Goal: Task Accomplishment & Management: Manage account settings

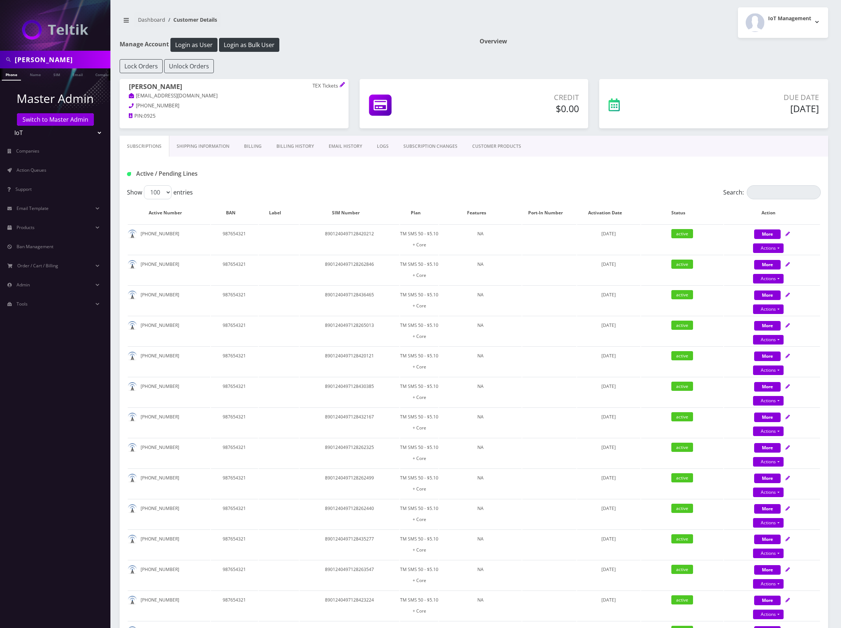
select select "100"
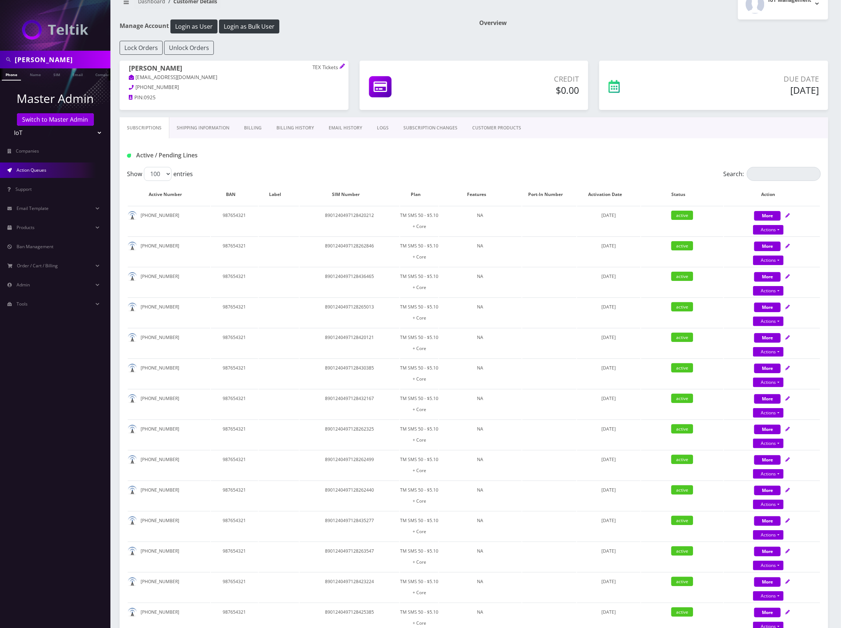
click at [46, 168] on span "Action Queues" at bounding box center [32, 170] width 30 height 6
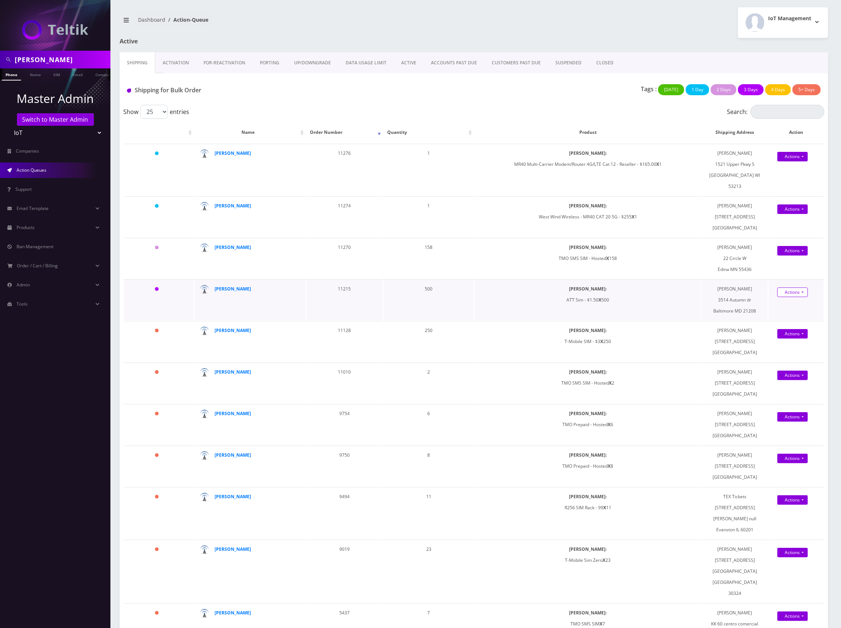
click at [792, 214] on link "Actions" at bounding box center [792, 210] width 31 height 10
click at [784, 302] on link "Shipped" at bounding box center [796, 306] width 59 height 11
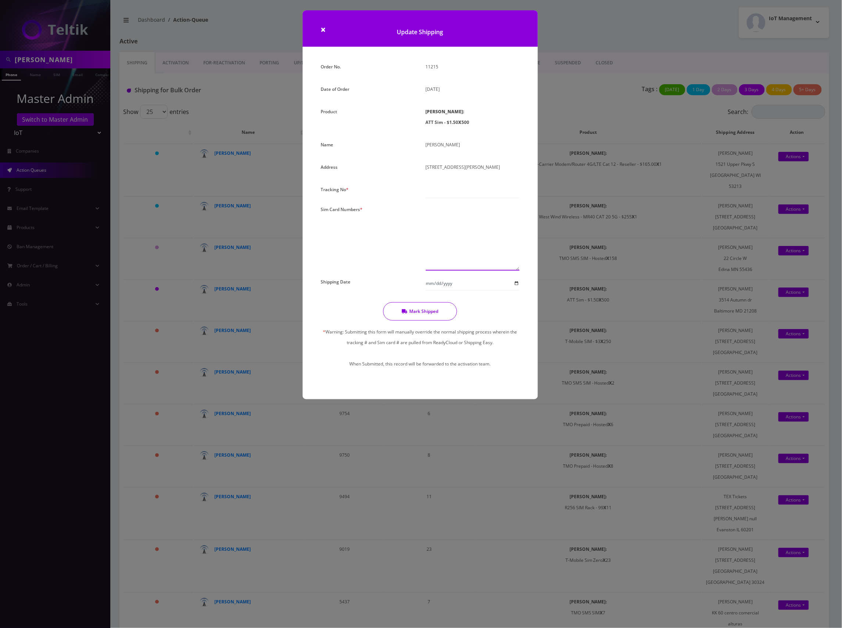
click at [448, 223] on textarea at bounding box center [473, 237] width 94 height 67
paste textarea "89010304300109615575 89010304300124108754 89010304300094761210 8901030430010961…"
type textarea "89010304300109615575 89010304300124108754 89010304300094761210 8901030430010961…"
click at [466, 192] on input "text" at bounding box center [473, 191] width 94 height 14
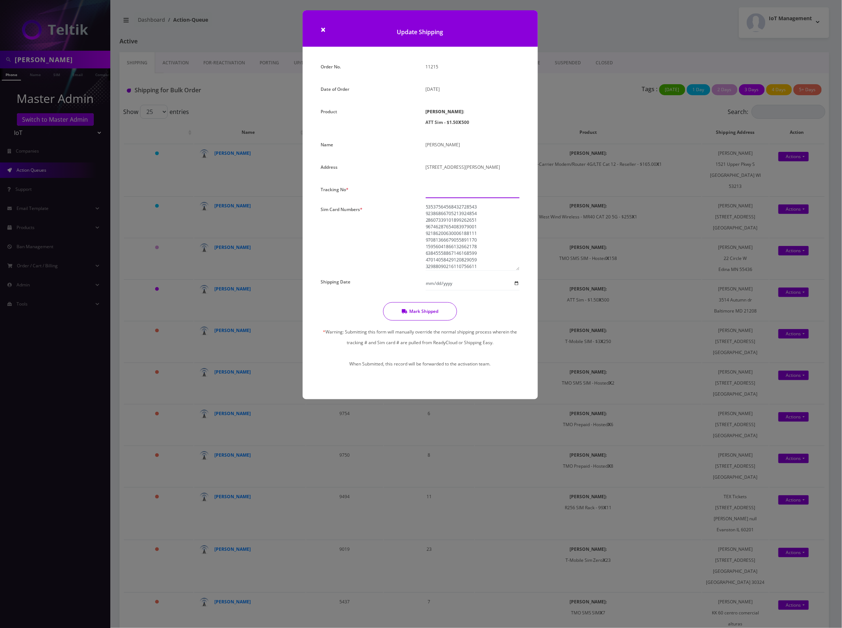
click at [474, 193] on input "text" at bounding box center [473, 191] width 94 height 14
paste input "883884473227"
type input "883884473227"
click at [458, 287] on input "Shipping Date" at bounding box center [473, 284] width 94 height 14
click at [516, 285] on input "Shipping Date" at bounding box center [473, 284] width 94 height 14
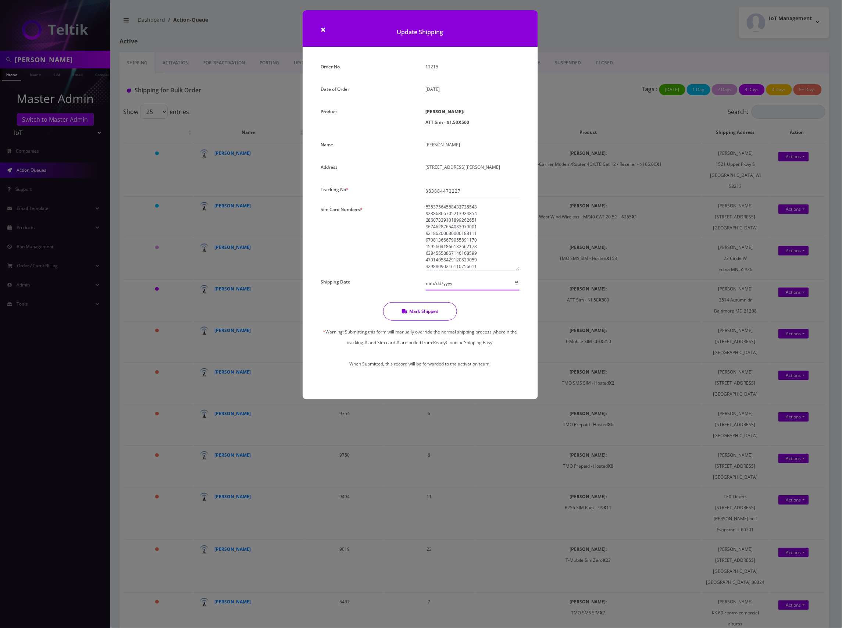
type input "2025-08-26"
click at [422, 317] on button "Mark Shipped" at bounding box center [420, 311] width 74 height 18
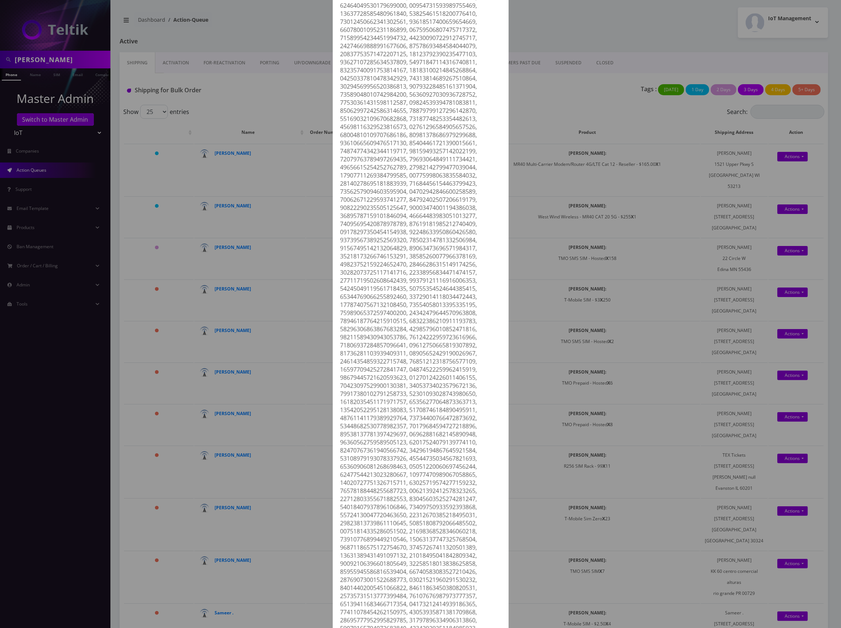
scroll to position [0, 0]
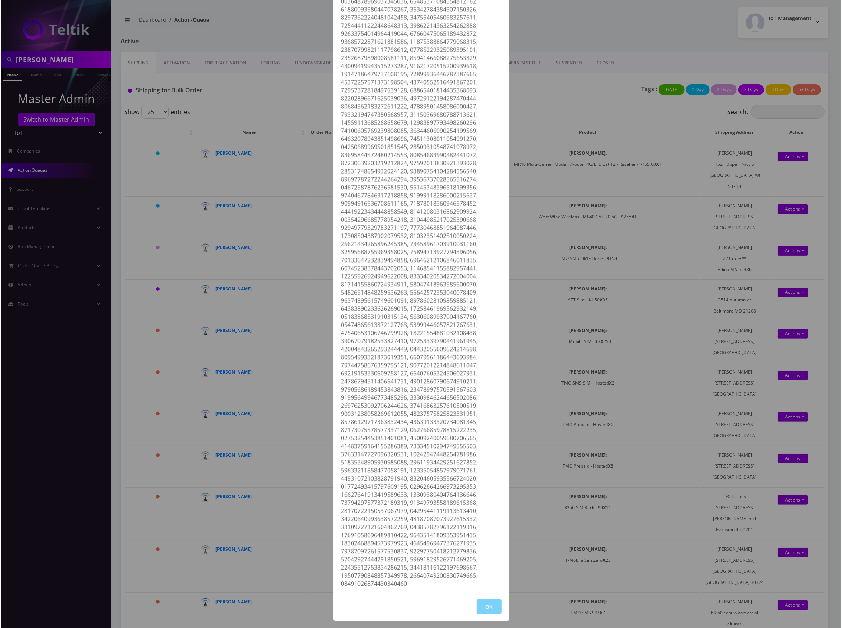
scroll to position [1445, 0]
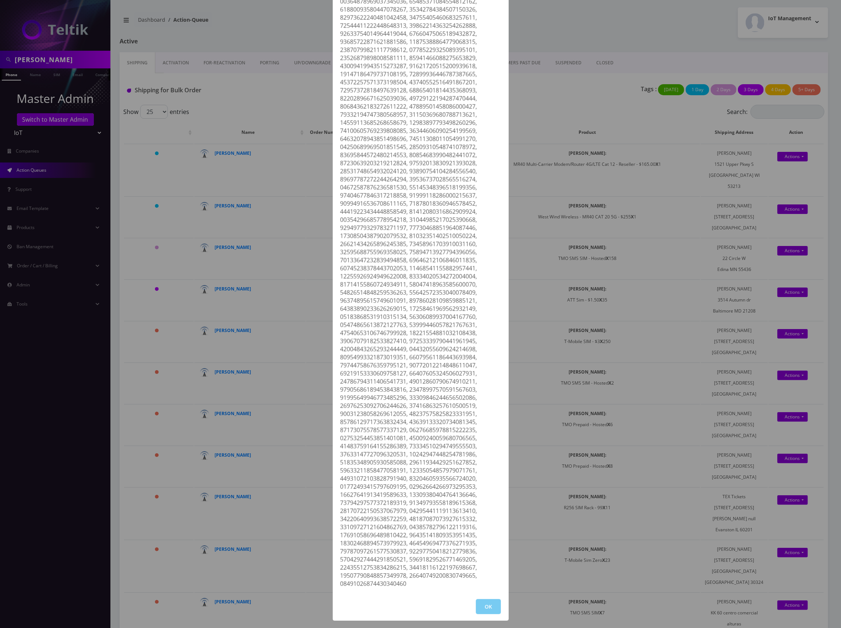
click at [486, 608] on button "OK" at bounding box center [488, 606] width 25 height 15
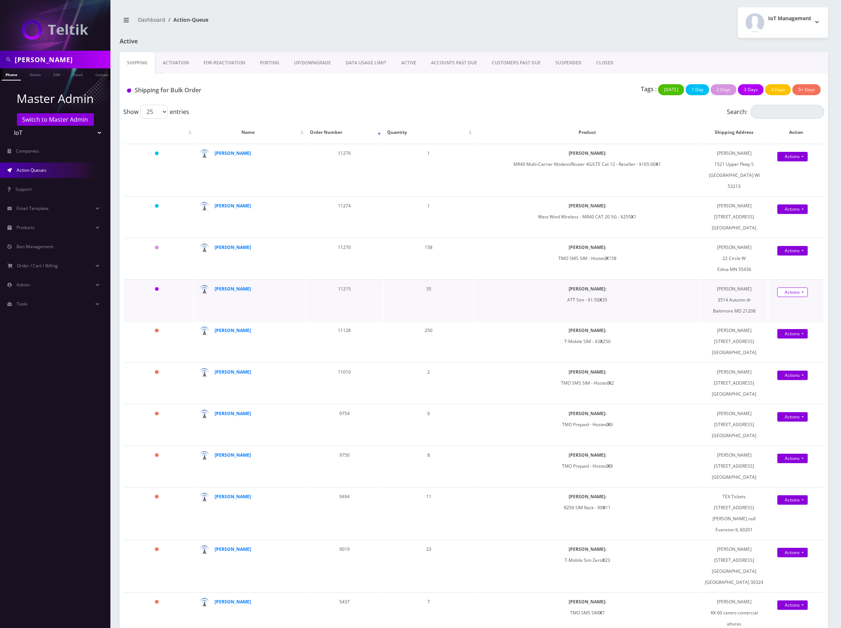
click at [788, 214] on link "Actions" at bounding box center [792, 210] width 31 height 10
click at [789, 306] on link "Shipped" at bounding box center [796, 306] width 59 height 11
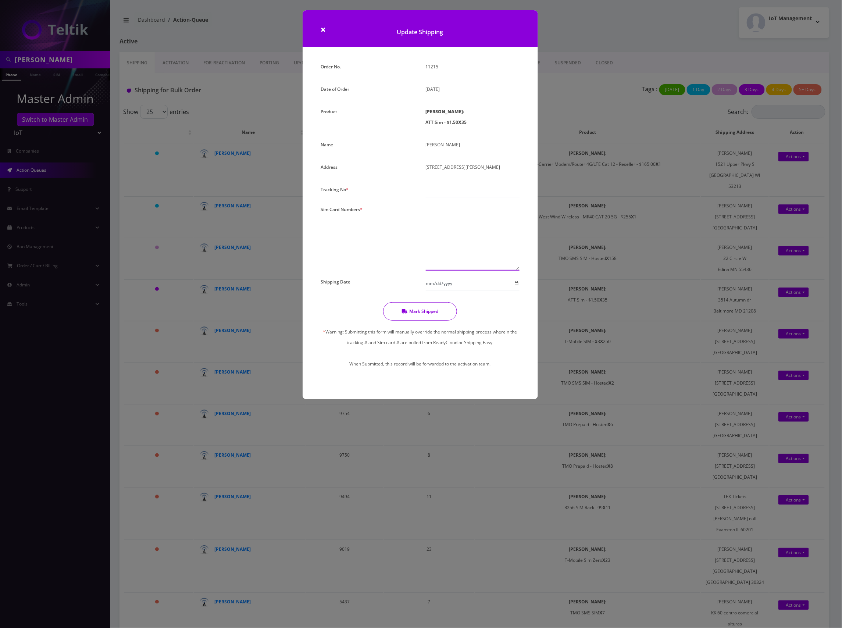
click at [446, 239] on textarea at bounding box center [473, 237] width 94 height 67
paste textarea "89010304300109615575 89010304300124108754 89010304300094761210 8901030430010961…"
type textarea "89010304300109615575 89010304300124108754 89010304300094761210 8901030430010961…"
click at [465, 192] on input "text" at bounding box center [473, 191] width 94 height 14
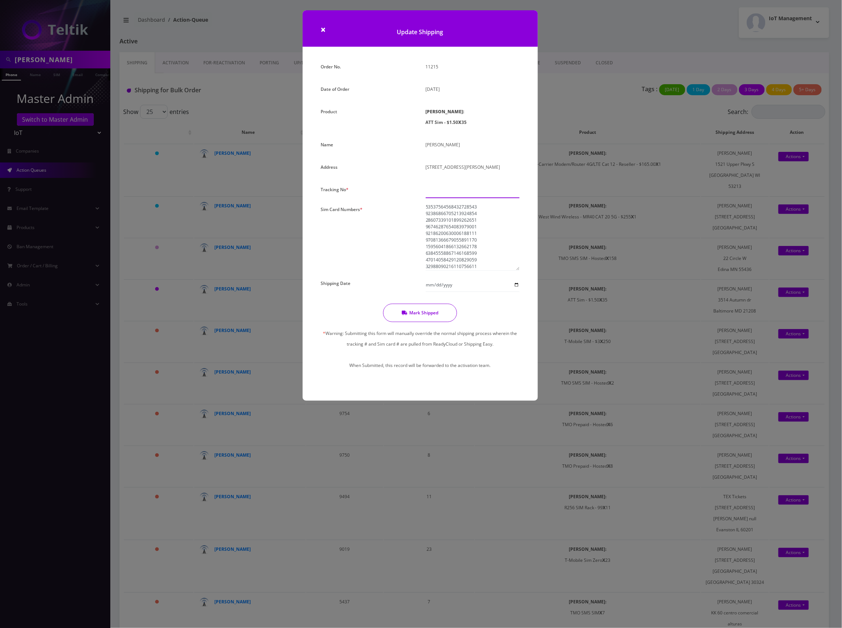
click at [448, 192] on input "text" at bounding box center [473, 191] width 94 height 14
paste input "883884473227"
type input "883884473227"
click at [427, 314] on button "Mark Shipped" at bounding box center [420, 313] width 74 height 18
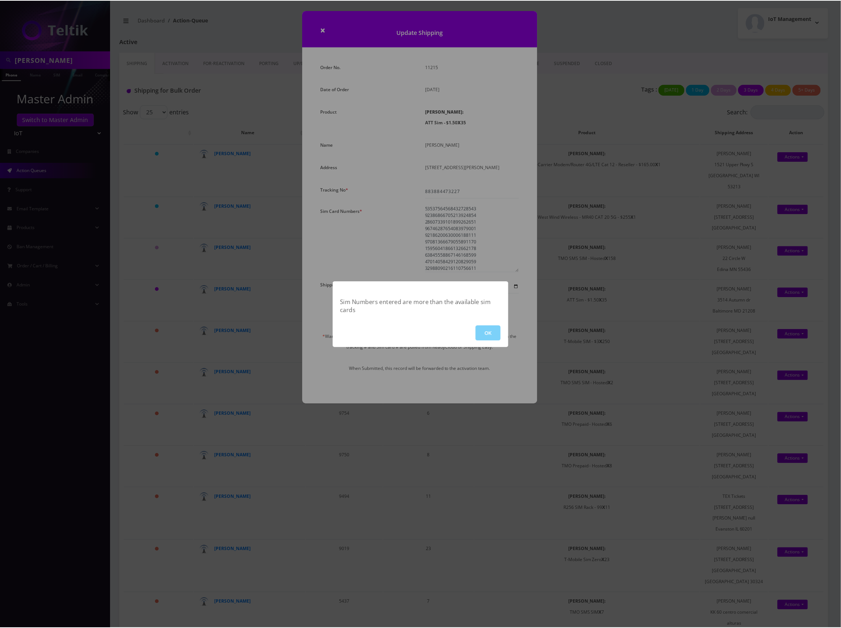
scroll to position [0, 0]
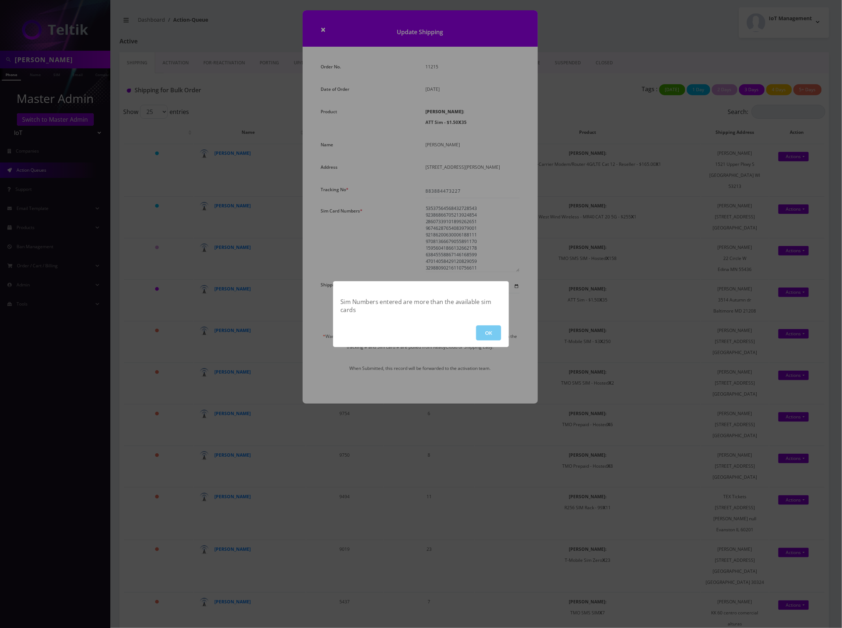
click at [489, 331] on button "OK" at bounding box center [488, 333] width 25 height 15
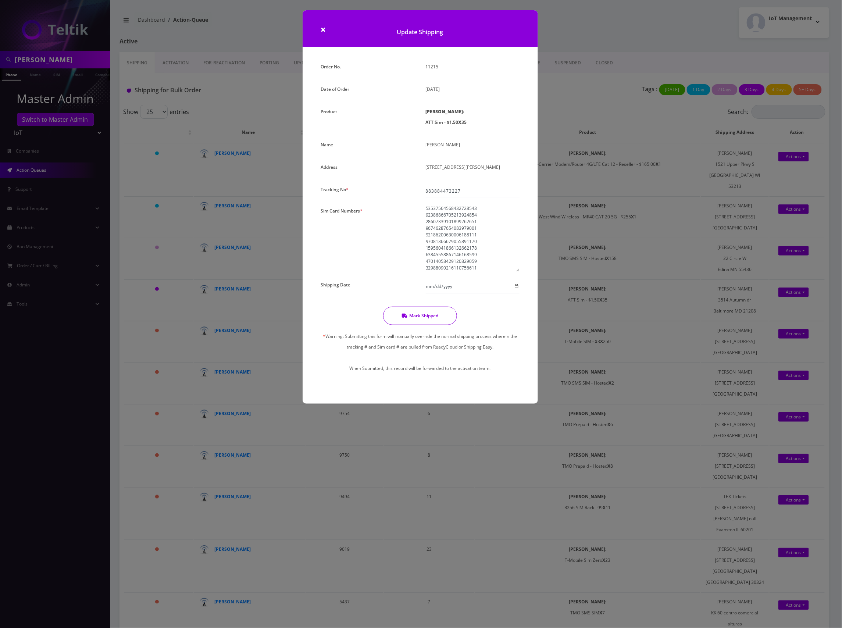
click at [569, 96] on div "× Update Shipping Order No. 11215 Date of Order August 25, 2025 Product SIMs: A…" at bounding box center [421, 314] width 842 height 628
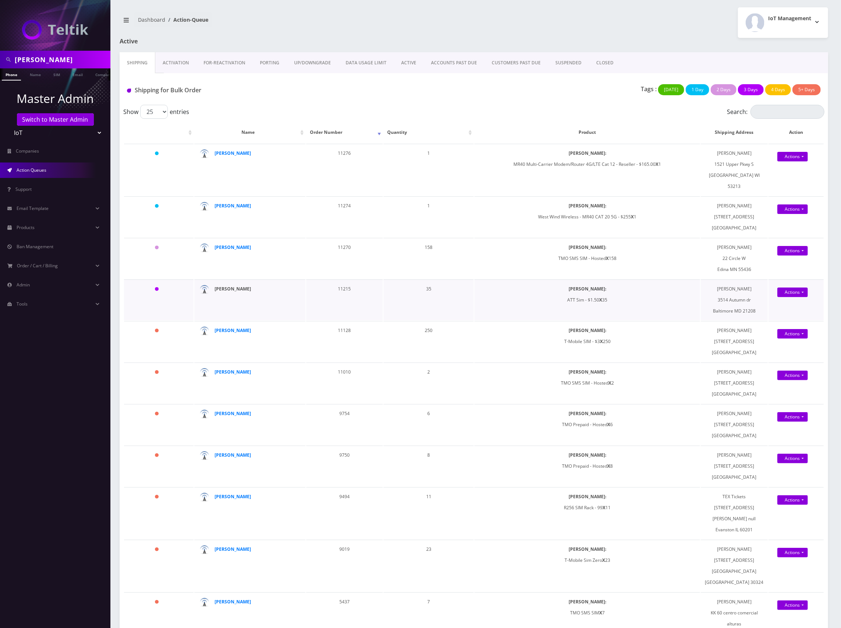
click at [236, 287] on strong "ryan rosendorff" at bounding box center [232, 289] width 36 height 6
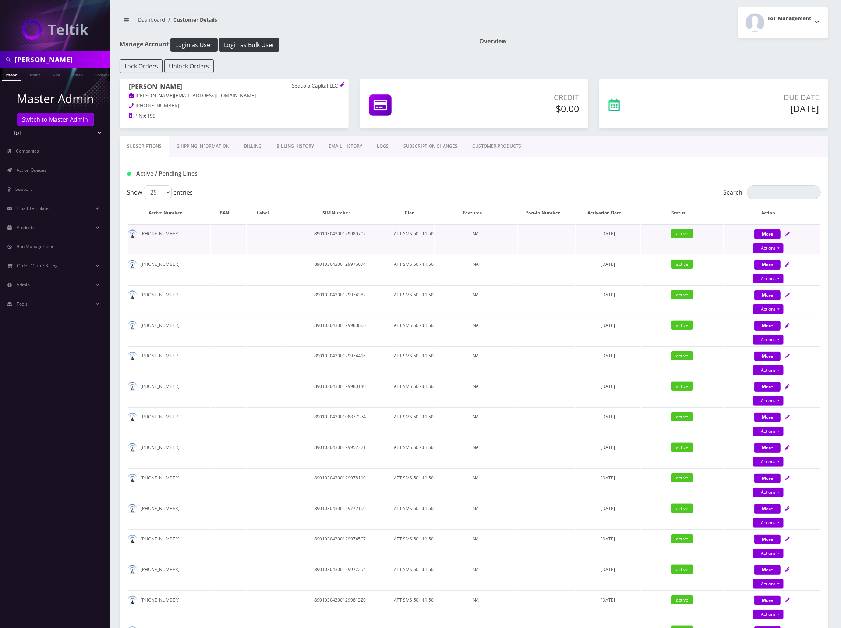
click at [341, 234] on td "89010304300129980702" at bounding box center [339, 239] width 105 height 30
click at [342, 234] on td "89010304300129980702" at bounding box center [339, 239] width 105 height 30
copy td "89010304300129980702"
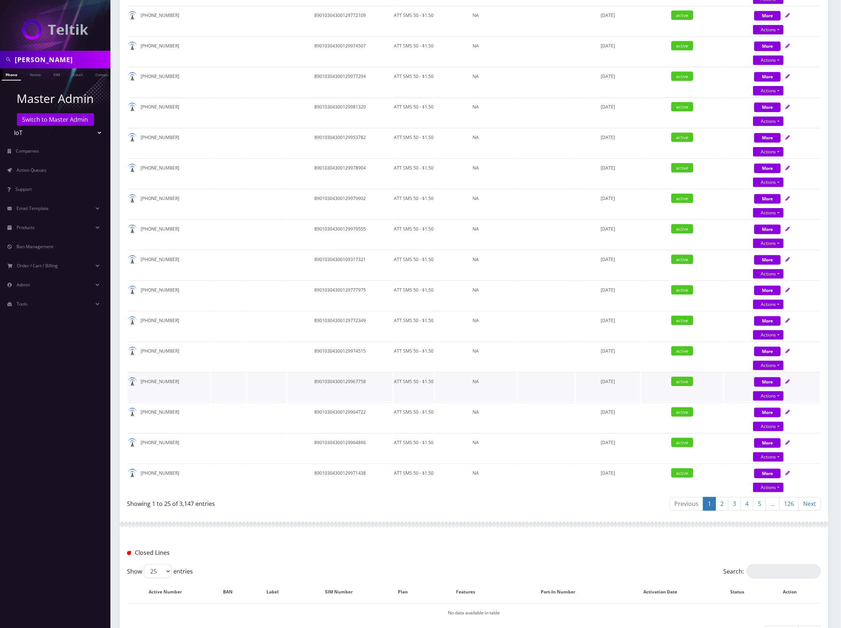
scroll to position [548, 0]
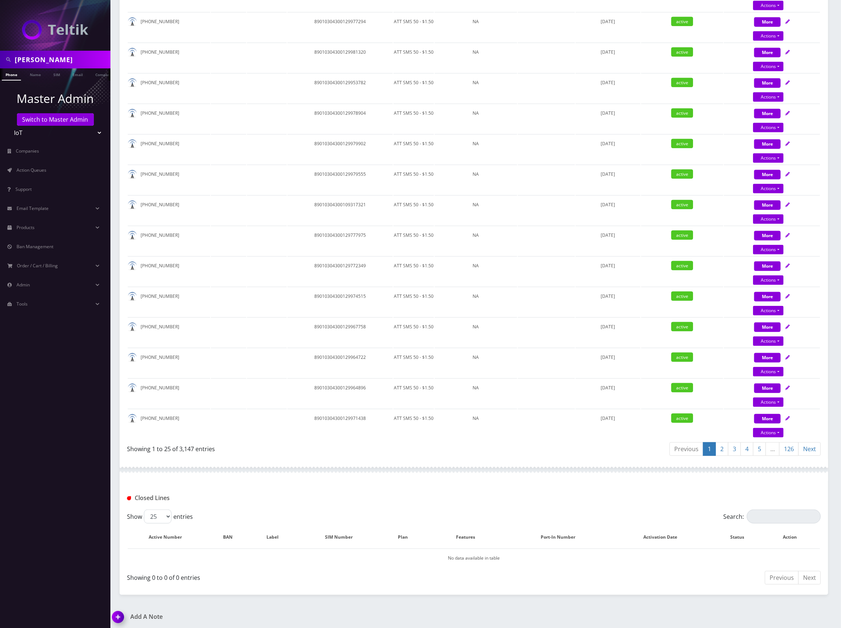
click at [761, 447] on link "5" at bounding box center [759, 450] width 13 height 14
click at [760, 449] on link "6" at bounding box center [759, 450] width 13 height 14
click at [343, 352] on td "89010304300129971933" at bounding box center [339, 363] width 105 height 30
copy td "89010304300129971933"
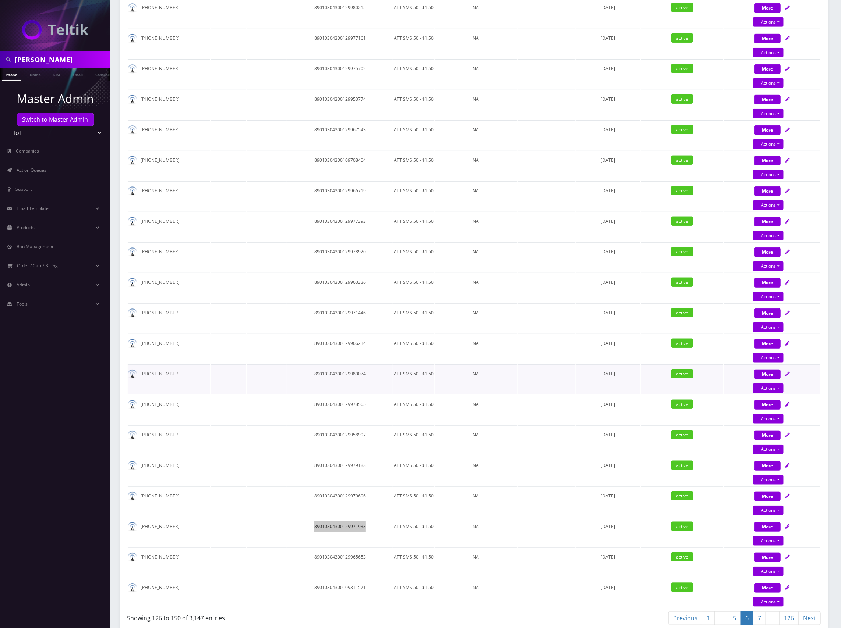
scroll to position [352, 0]
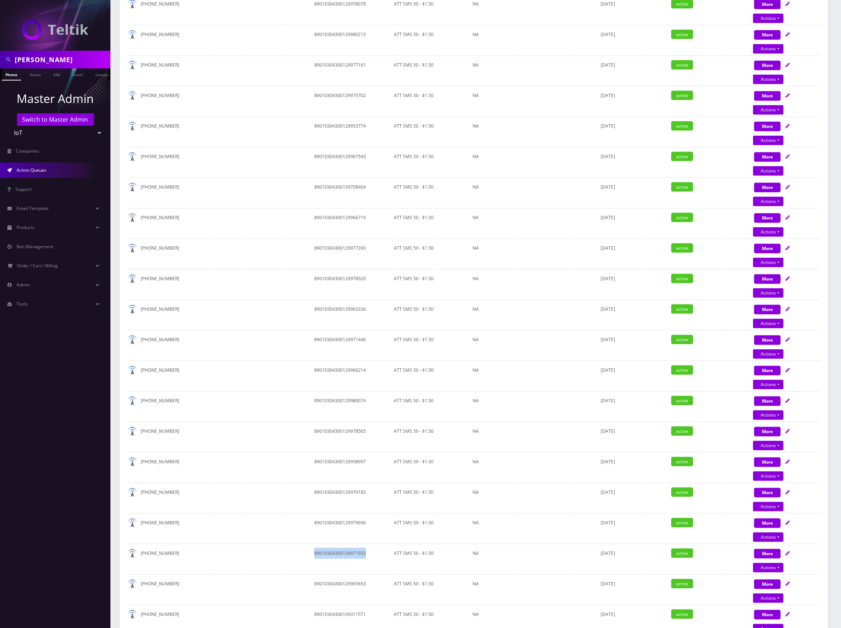
click at [45, 166] on link "Action Queues" at bounding box center [55, 170] width 110 height 15
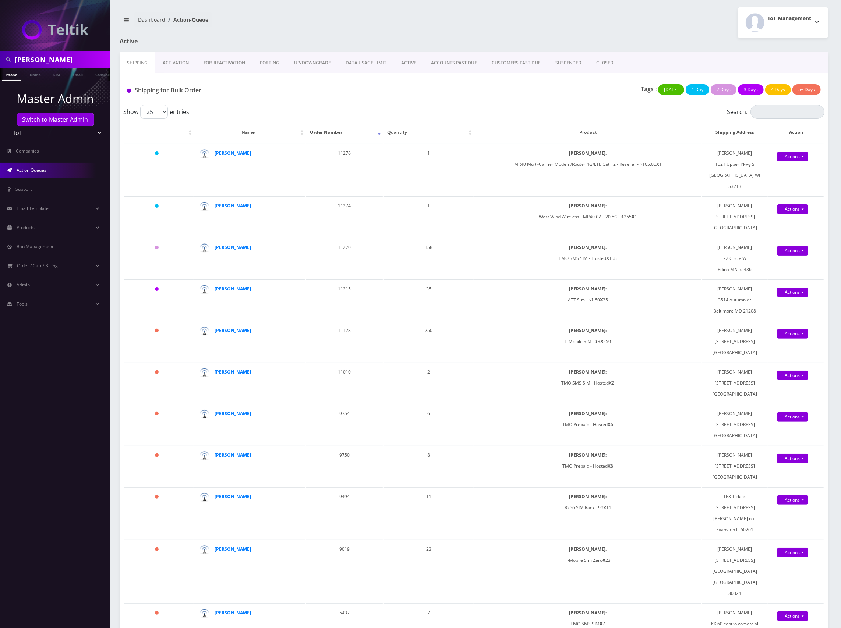
click at [406, 63] on link "ACTIVE" at bounding box center [409, 62] width 30 height 21
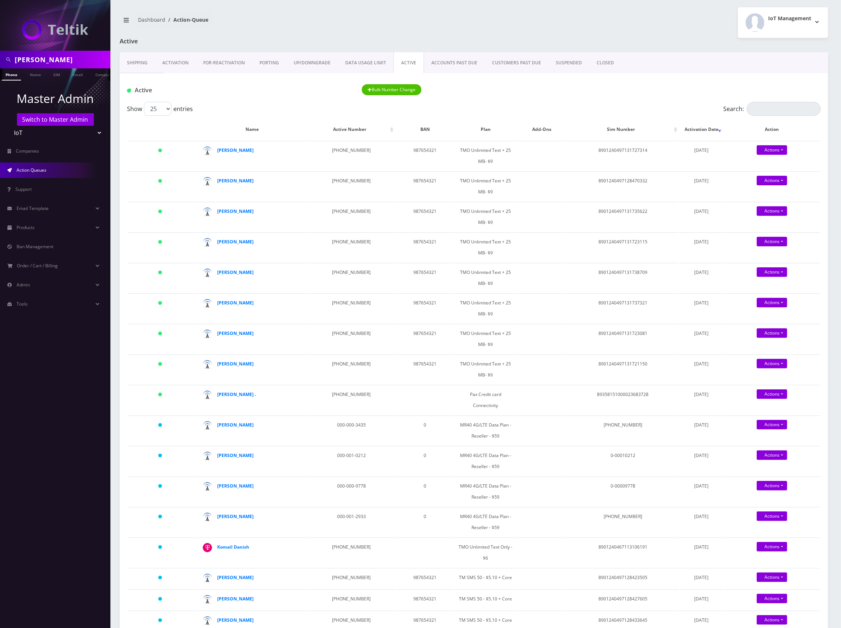
click at [146, 61] on link "Shipping" at bounding box center [137, 62] width 35 height 21
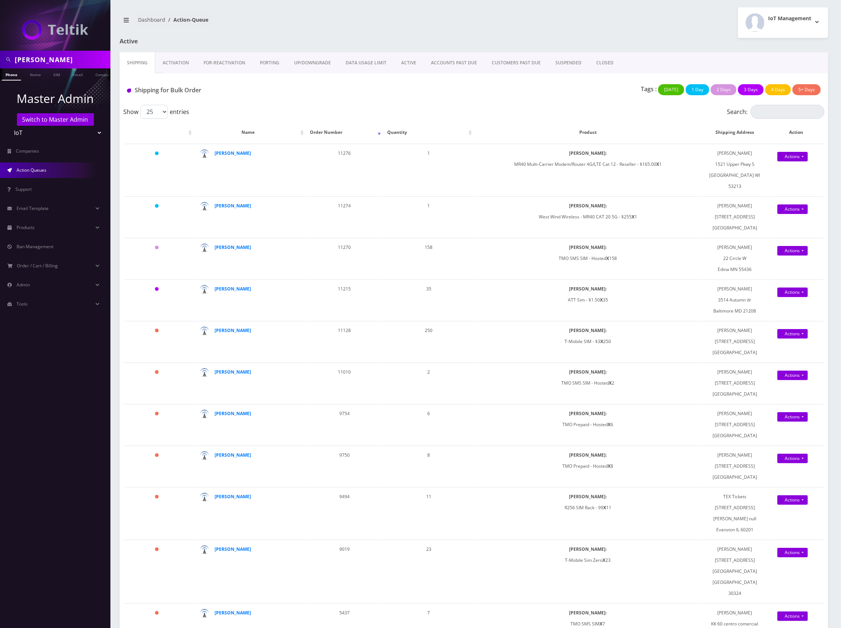
click at [408, 58] on link "ACTIVE" at bounding box center [409, 62] width 30 height 21
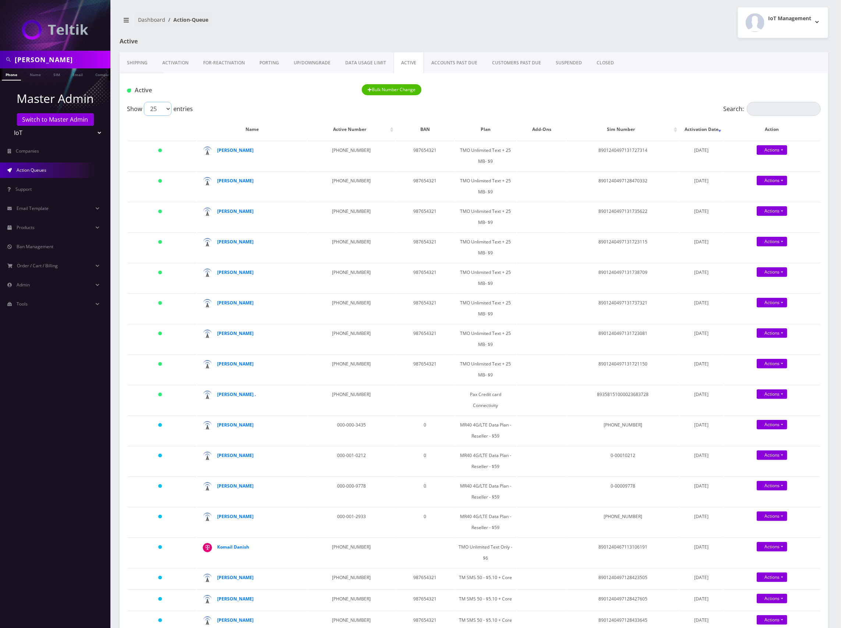
click at [159, 108] on select "25 50 100 250 500 1000" at bounding box center [158, 109] width 28 height 14
select select "1000"
click at [144, 102] on select "25 50 100 250 500 1000" at bounding box center [158, 109] width 28 height 14
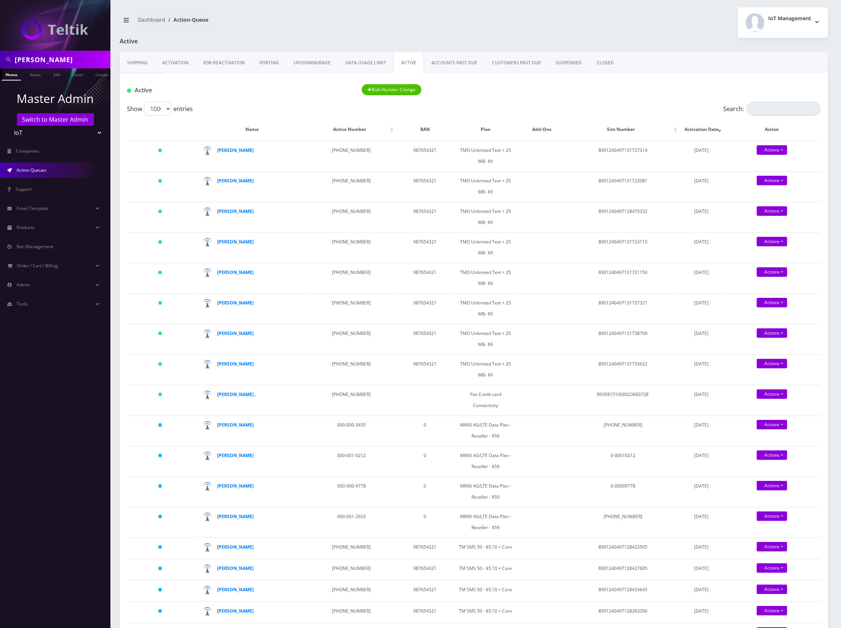
click at [585, 86] on div "Active Bulk Number Change" at bounding box center [473, 90] width 704 height 12
click at [709, 100] on div "Active Bulk Number Change" at bounding box center [474, 87] width 708 height 29
click at [137, 65] on link "Shipping" at bounding box center [137, 62] width 35 height 21
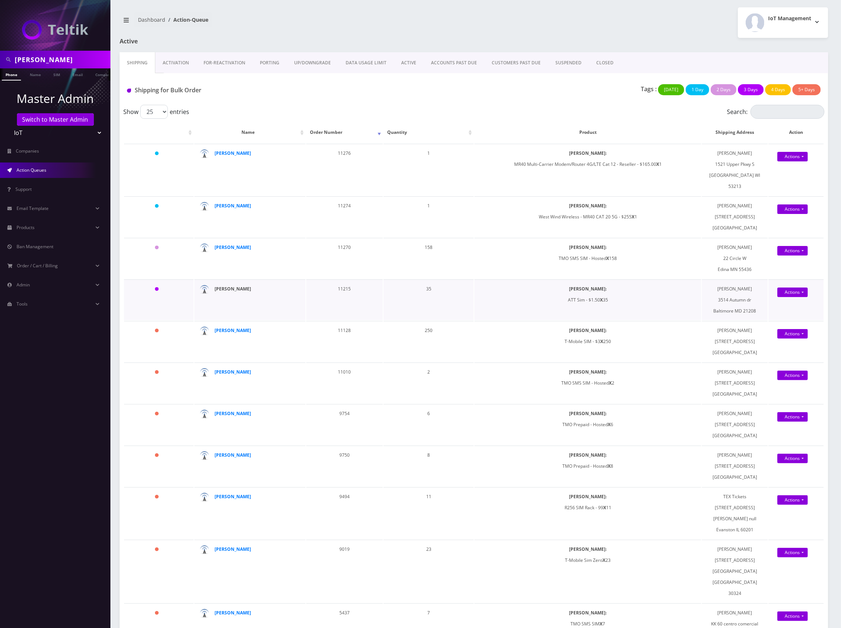
click at [233, 289] on strong "[PERSON_NAME]" at bounding box center [232, 289] width 36 height 6
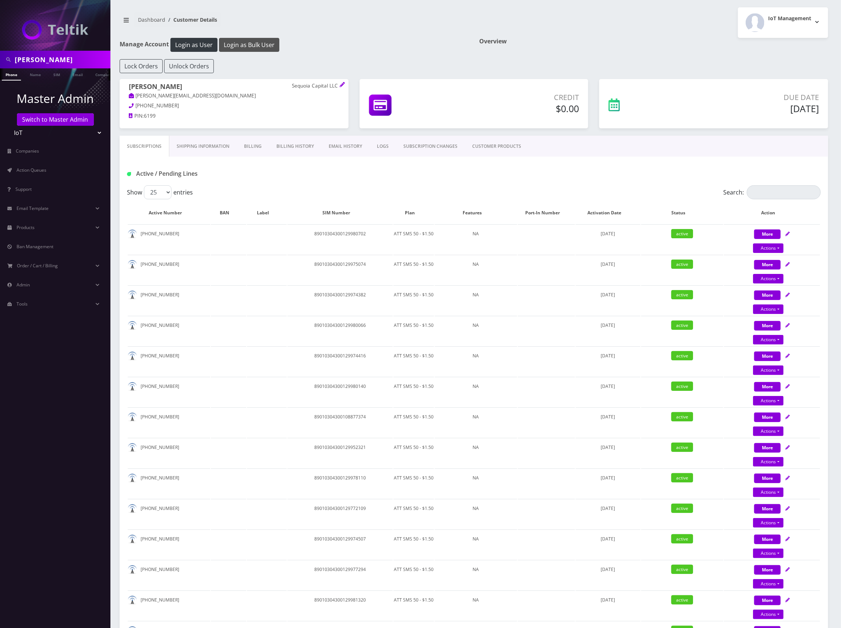
click at [266, 43] on button "Login as Bulk User" at bounding box center [249, 45] width 60 height 14
click at [58, 77] on link "SIM" at bounding box center [57, 74] width 14 height 12
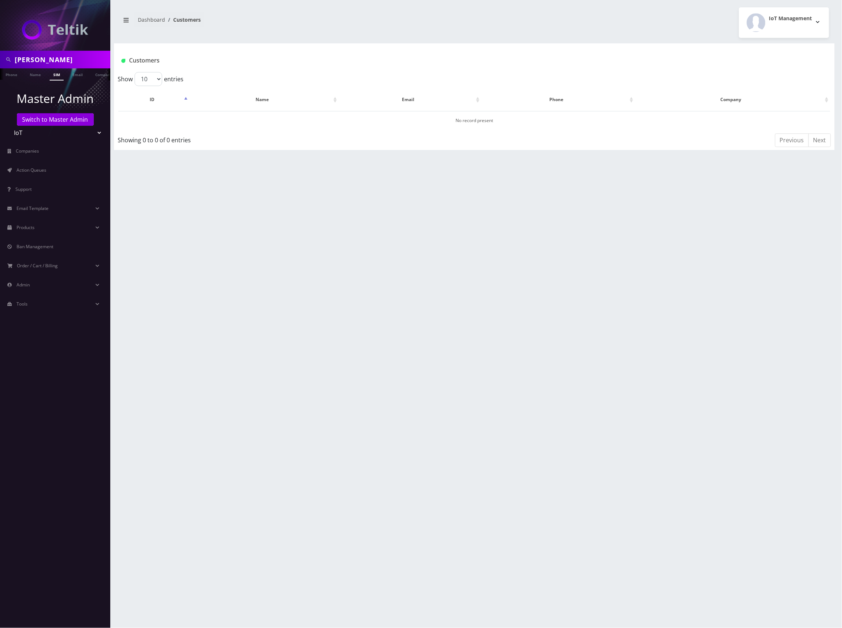
click at [50, 60] on input "[PERSON_NAME]" at bounding box center [62, 60] width 94 height 14
paste input "89010304300094761210"
type input "89010304300094761210"
click at [56, 75] on link "SIM" at bounding box center [57, 74] width 14 height 12
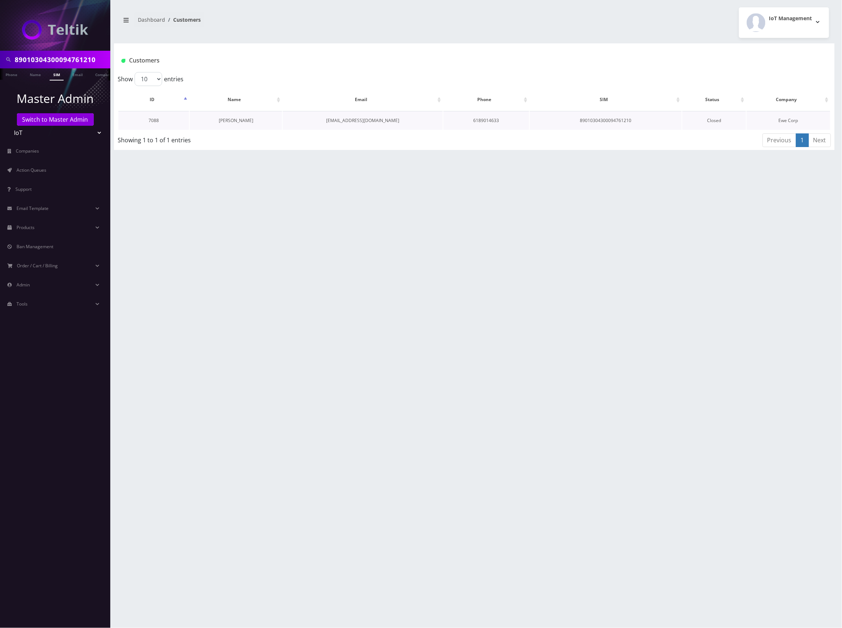
click at [235, 120] on link "[PERSON_NAME]" at bounding box center [236, 120] width 35 height 6
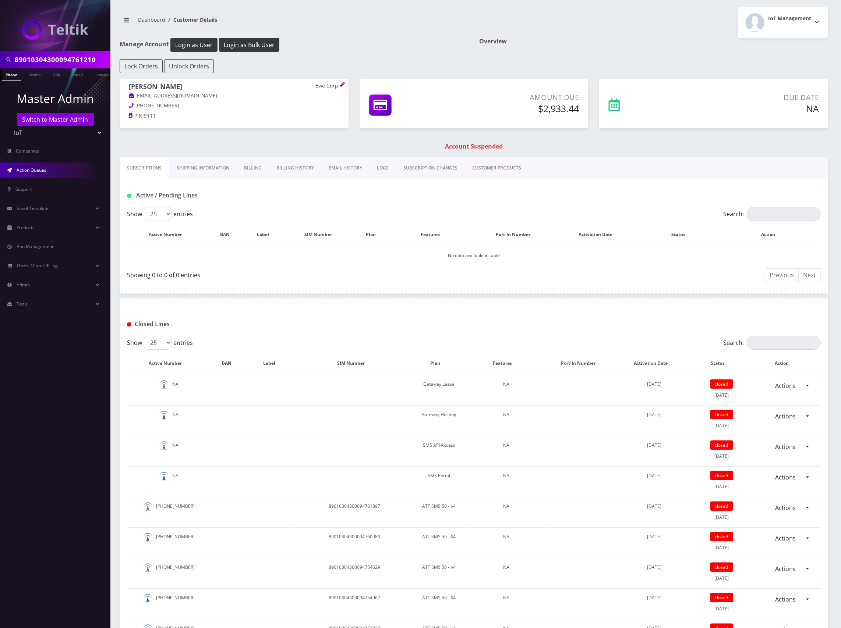
click at [40, 168] on span "Action Queues" at bounding box center [32, 170] width 30 height 6
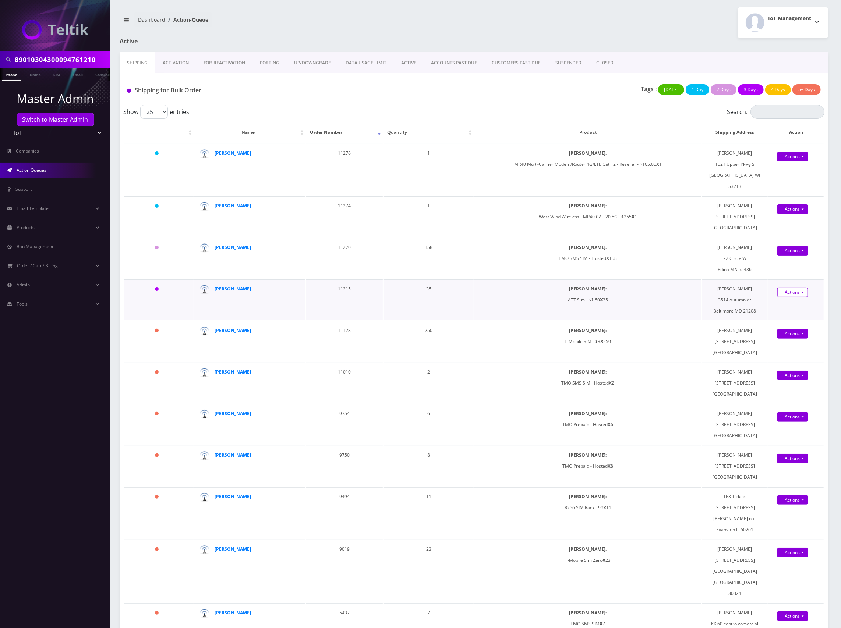
click at [799, 214] on link "Actions" at bounding box center [792, 210] width 31 height 10
click at [789, 308] on link "Shipped" at bounding box center [796, 306] width 59 height 11
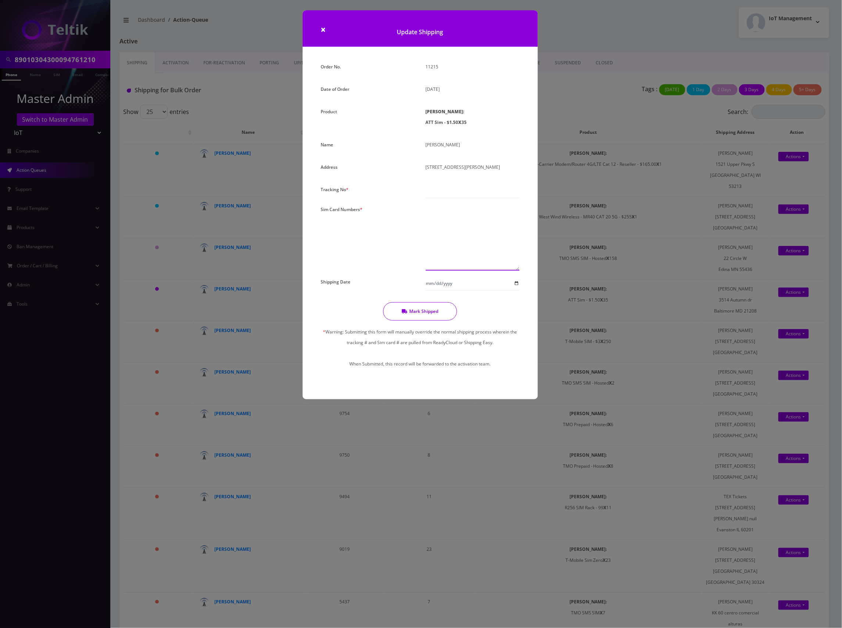
click at [443, 231] on textarea at bounding box center [473, 237] width 94 height 67
paste textarea "89010304300094761210 89010304300094838679 89010304300094761020 8901030430009476…"
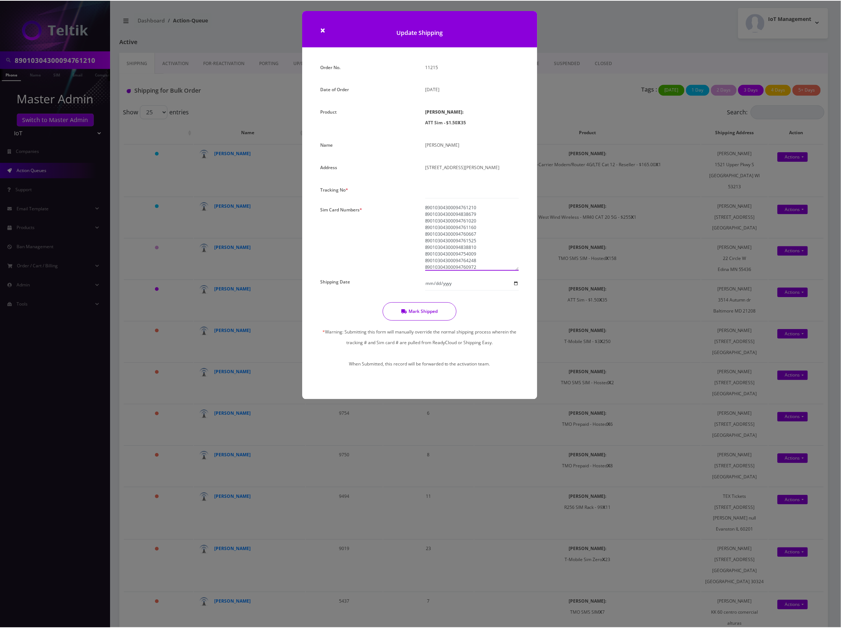
scroll to position [166, 0]
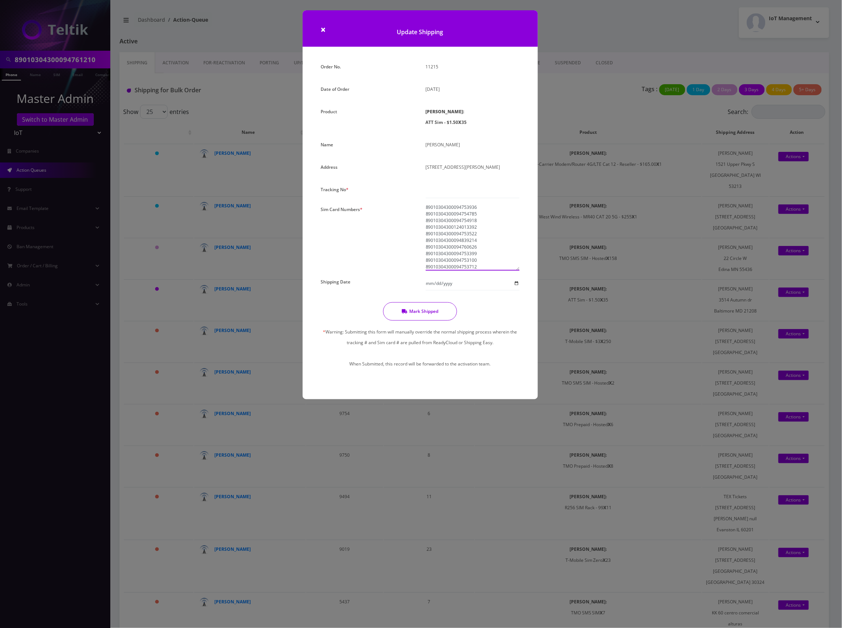
type textarea "89010304300094761210 89010304300094838679 89010304300094761020 8901030430009476…"
click at [448, 189] on input "text" at bounding box center [473, 191] width 94 height 14
click at [459, 188] on input "text" at bounding box center [473, 191] width 94 height 14
paste input "883884473227"
type input "883884473227"
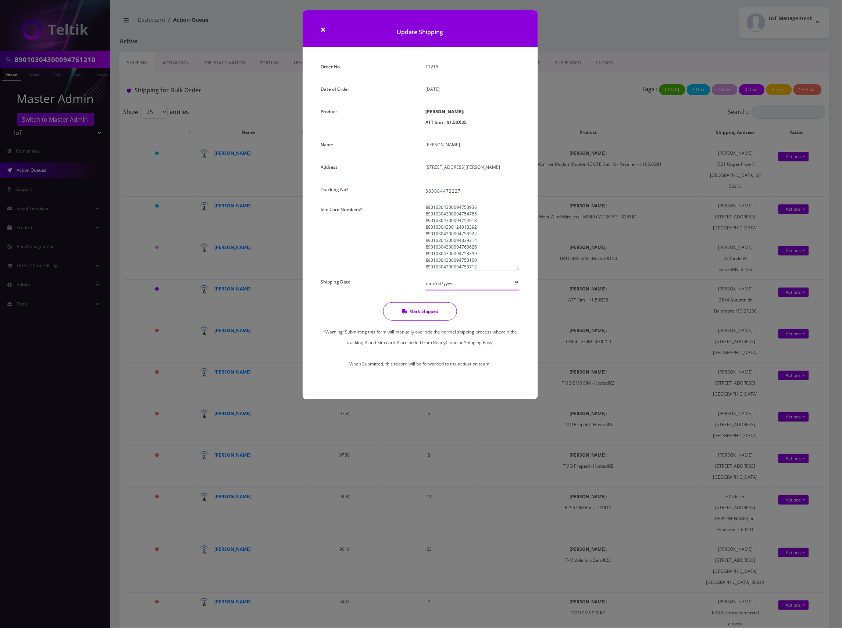
click at [455, 284] on input "Shipping Date" at bounding box center [473, 284] width 94 height 14
click at [519, 283] on input "Shipping Date" at bounding box center [473, 284] width 94 height 14
type input "2025-08-26"
click at [428, 312] on button "Mark Shipped" at bounding box center [420, 311] width 74 height 18
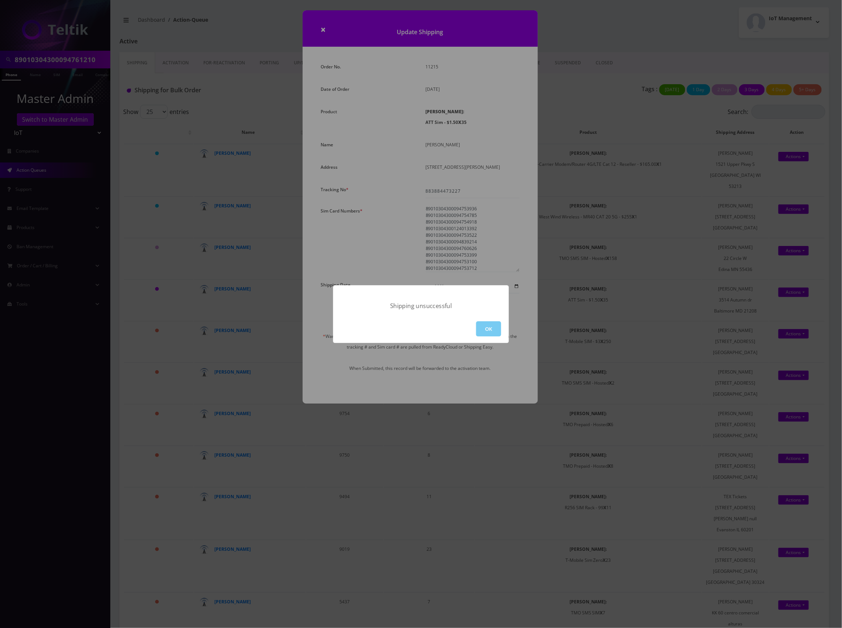
click at [489, 329] on button "OK" at bounding box center [488, 329] width 25 height 15
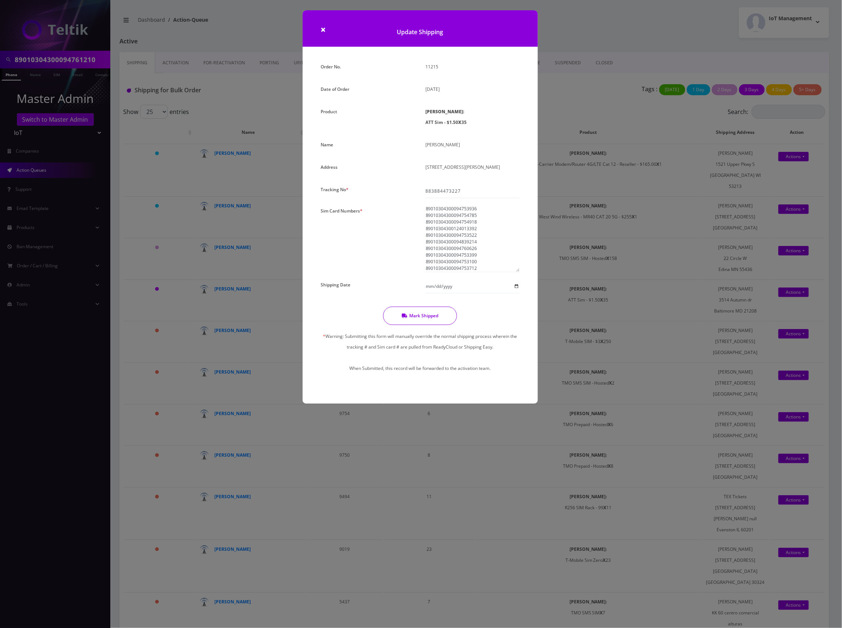
click at [577, 73] on div "× Update Shipping Order No. 11215 Date of Order August 25, 2025 Product SIMs: A…" at bounding box center [421, 314] width 842 height 628
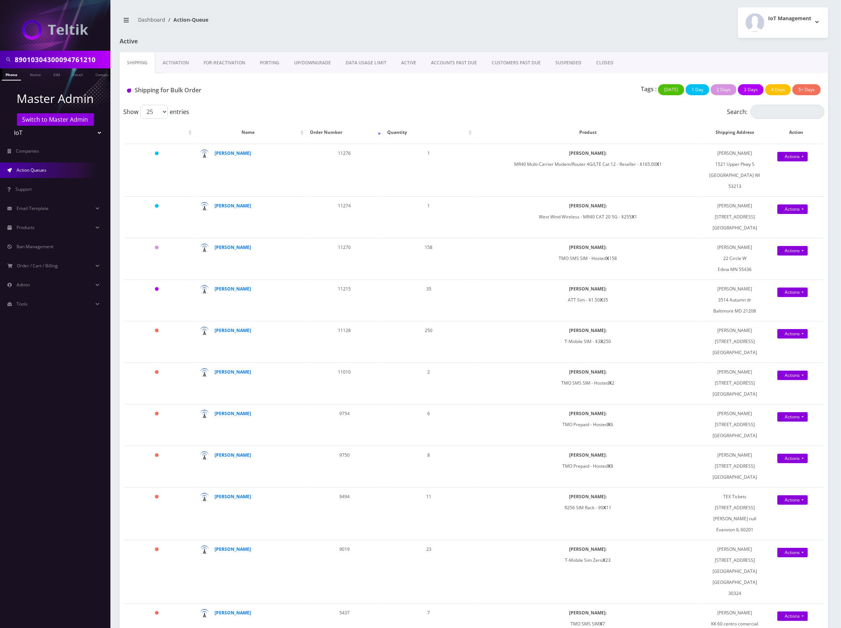
click at [65, 60] on input "89010304300094761210" at bounding box center [62, 60] width 94 height 14
paste input "838679"
type input "89010304300094838679"
click at [58, 74] on link "SIM" at bounding box center [57, 74] width 14 height 12
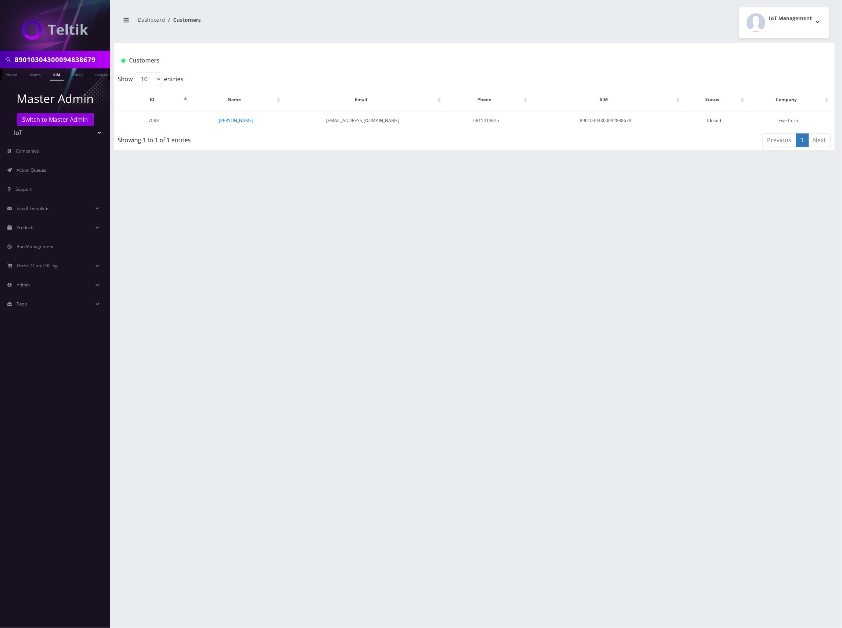
scroll to position [0, 4]
click at [64, 58] on input "89010304300094838679" at bounding box center [62, 60] width 94 height 14
paste input "761020"
type input "89010304300094761020"
click at [52, 73] on link "SIM" at bounding box center [53, 74] width 14 height 12
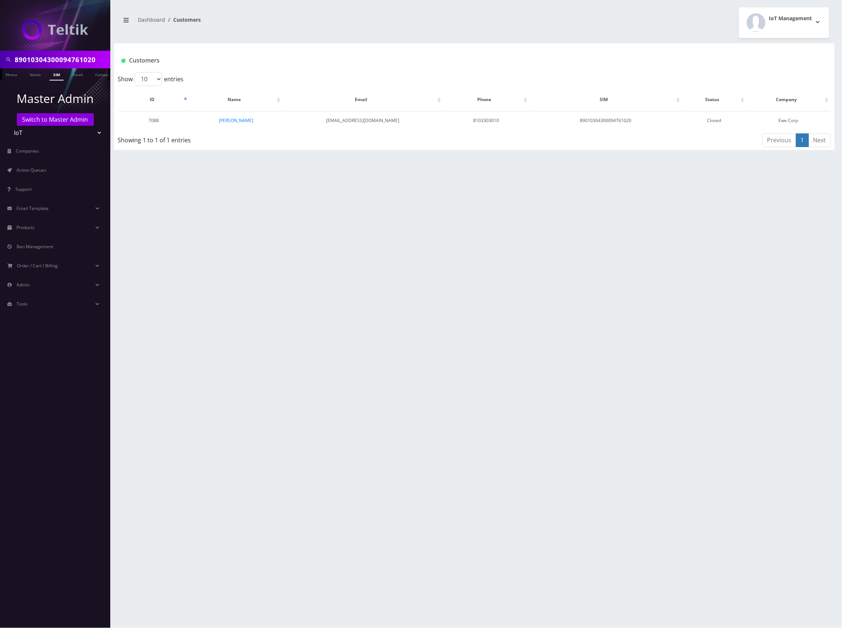
click at [65, 60] on input "89010304300094761020" at bounding box center [62, 60] width 94 height 14
paste input "16"
type input "89010304300094761160"
click at [61, 75] on link "SIM" at bounding box center [57, 74] width 14 height 12
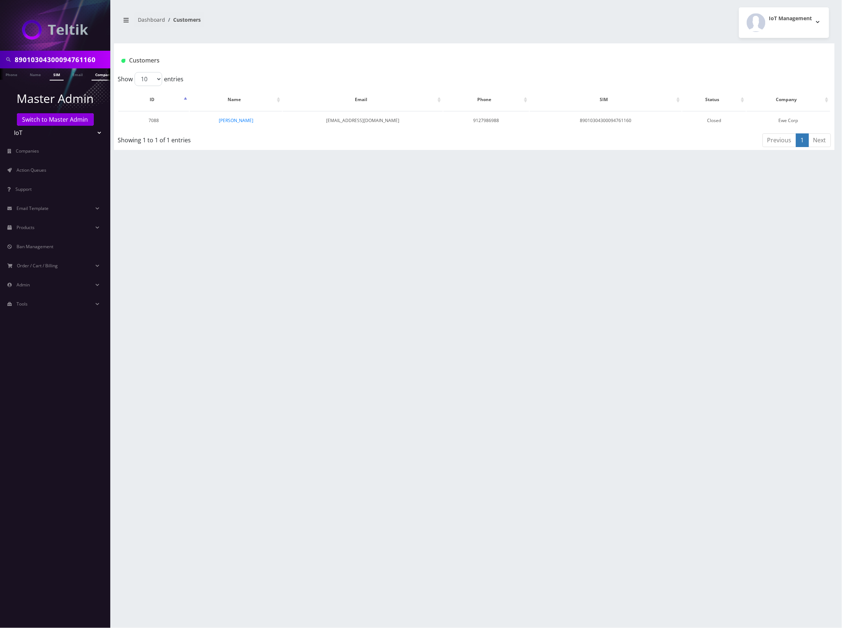
scroll to position [0, 4]
click at [65, 63] on input "89010304300094761160" at bounding box center [62, 60] width 94 height 14
paste input "0667"
type input "89010304300094760667"
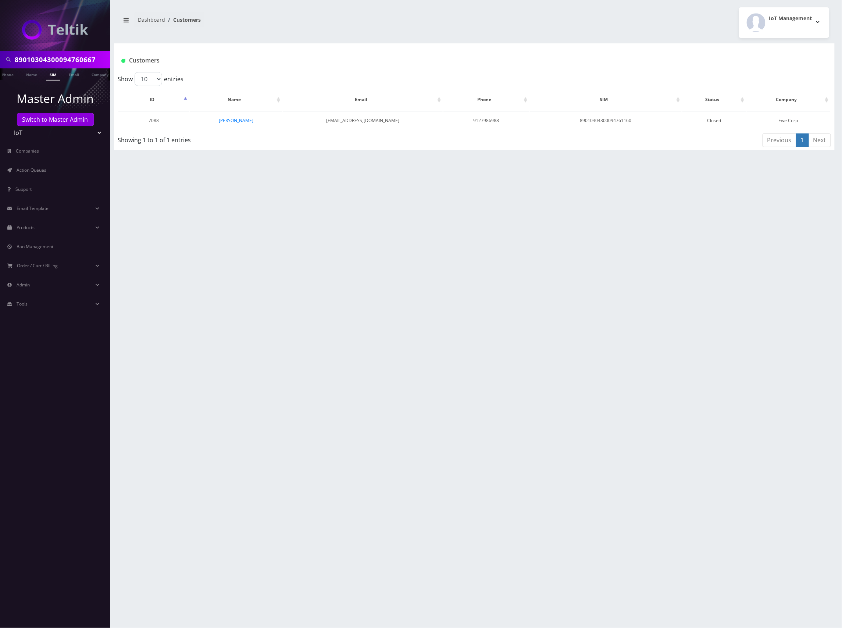
click at [53, 77] on link "SIM" at bounding box center [53, 74] width 14 height 12
click at [56, 60] on input "89010304300094760667" at bounding box center [62, 60] width 94 height 14
paste input "1525"
type input "89010304300094761525"
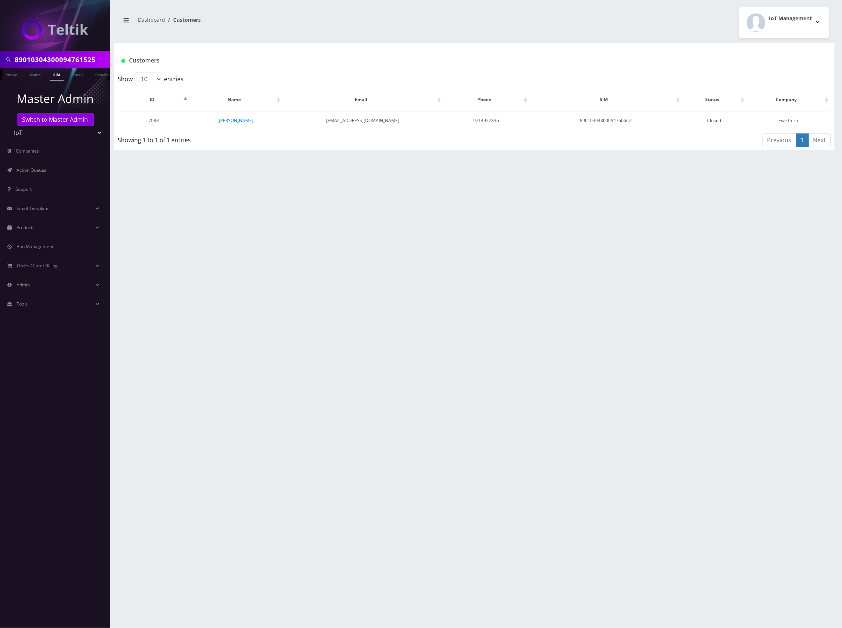
click at [55, 74] on link "SIM" at bounding box center [57, 74] width 14 height 12
click at [238, 121] on link "[PERSON_NAME]" at bounding box center [236, 120] width 35 height 6
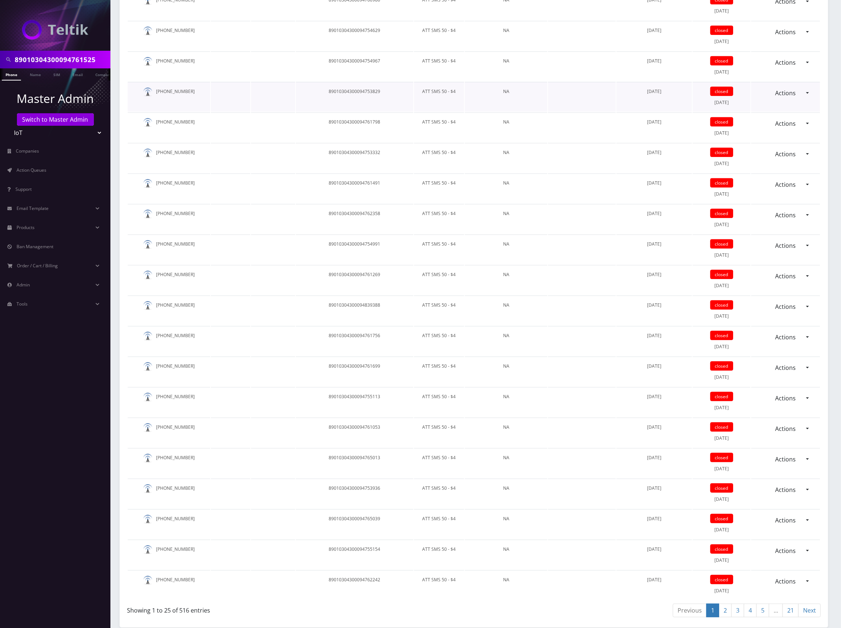
scroll to position [539, 0]
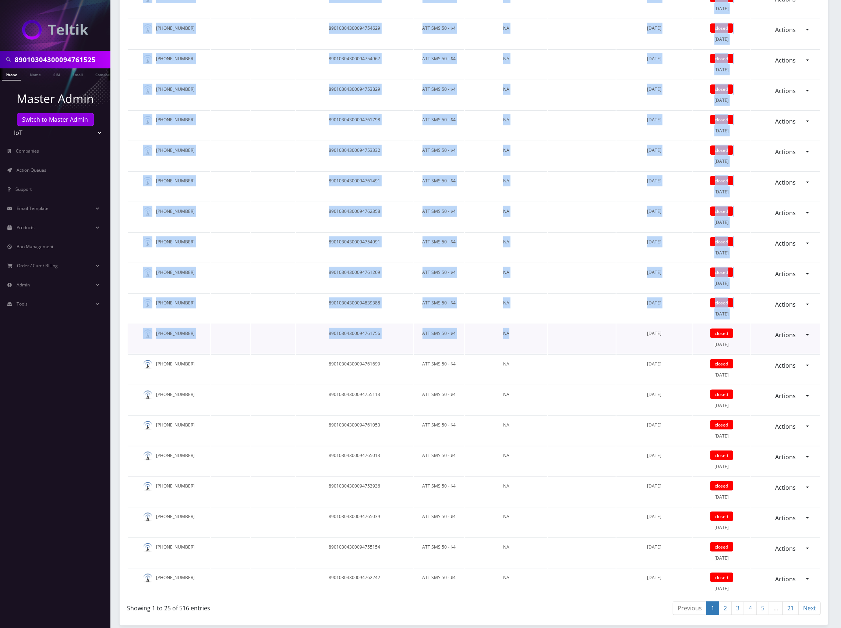
drag, startPoint x: 161, startPoint y: 259, endPoint x: 603, endPoint y: 333, distance: 448.7
click at [610, 335] on tbody "NA Gateway Lease NA [DATE] closed [DATE] Actions Reopen NA Gateway Hosting NA […" at bounding box center [474, 217] width 692 height 763
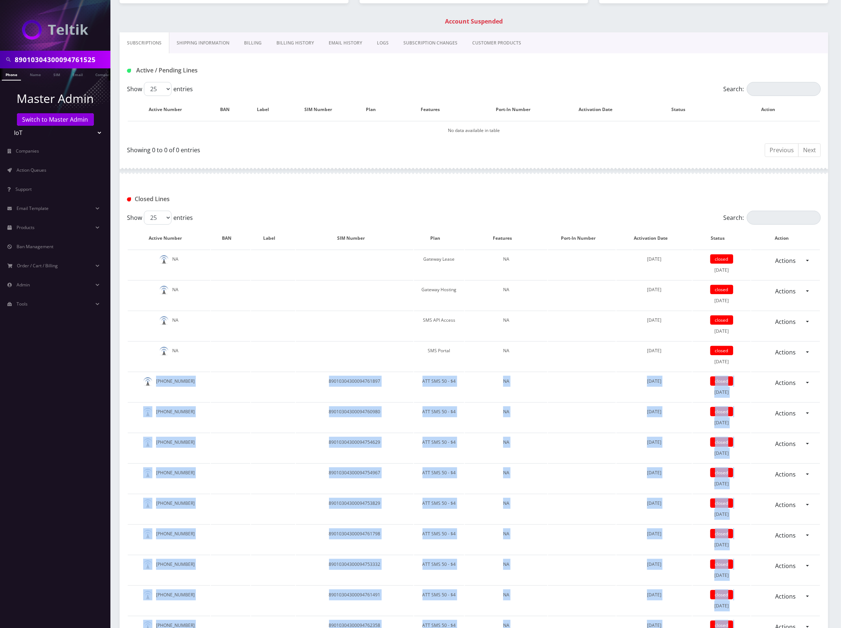
scroll to position [49, 0]
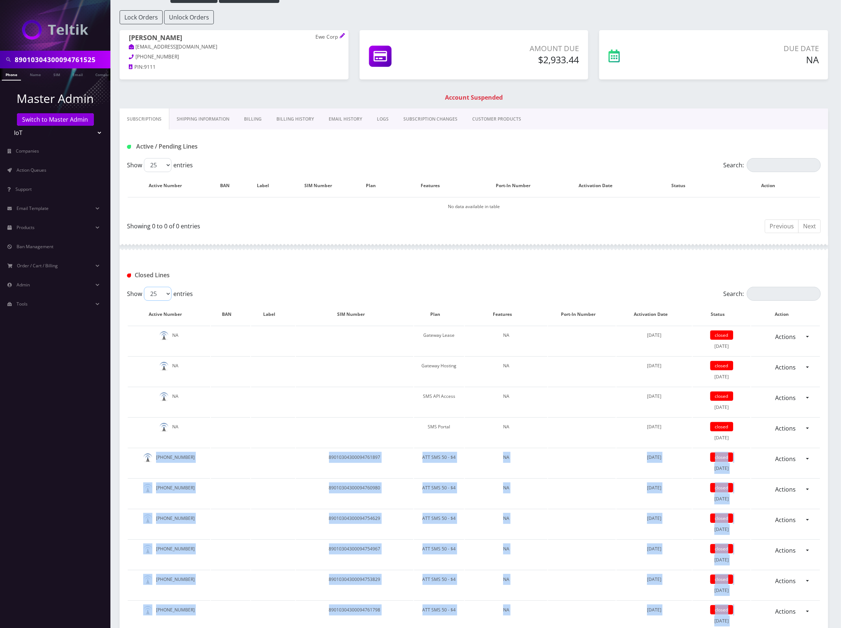
drag, startPoint x: 157, startPoint y: 294, endPoint x: 161, endPoint y: 296, distance: 4.3
click at [157, 294] on select "25 50 100 250 500" at bounding box center [158, 294] width 28 height 14
click at [144, 288] on select "25 50 100 250 500" at bounding box center [158, 294] width 28 height 14
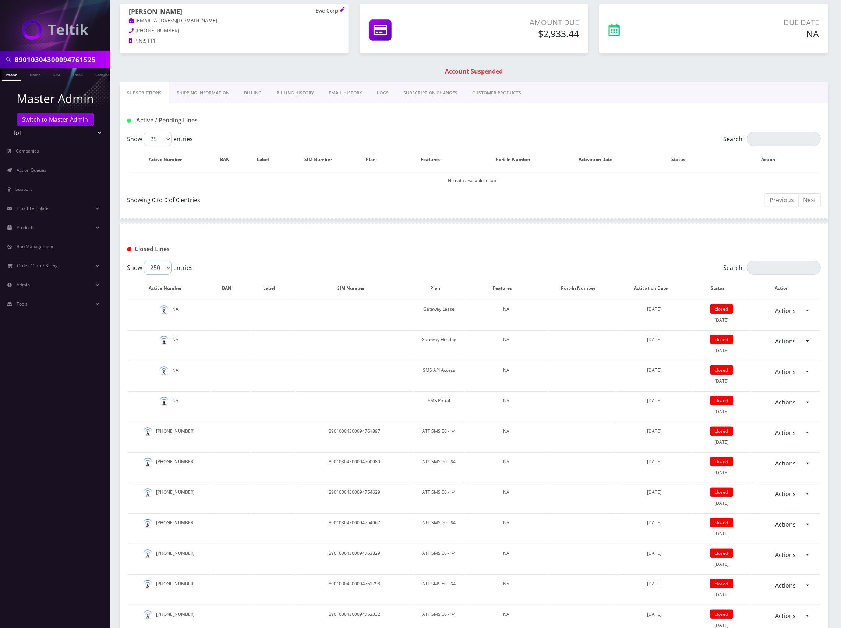
scroll to position [0, 0]
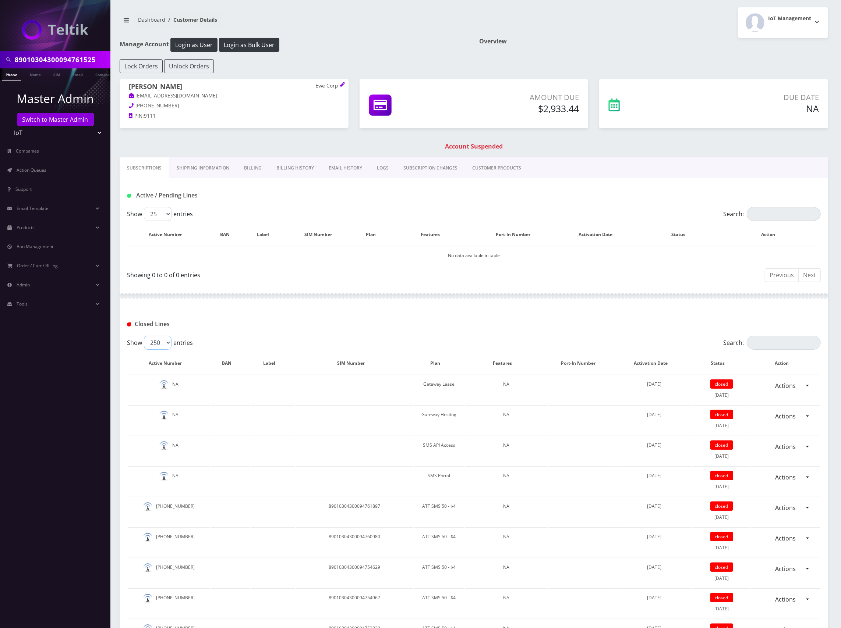
click at [160, 341] on select "25 50 100 250 500" at bounding box center [158, 343] width 28 height 14
select select "500"
click at [144, 337] on select "25 50 100 250 500" at bounding box center [158, 343] width 28 height 14
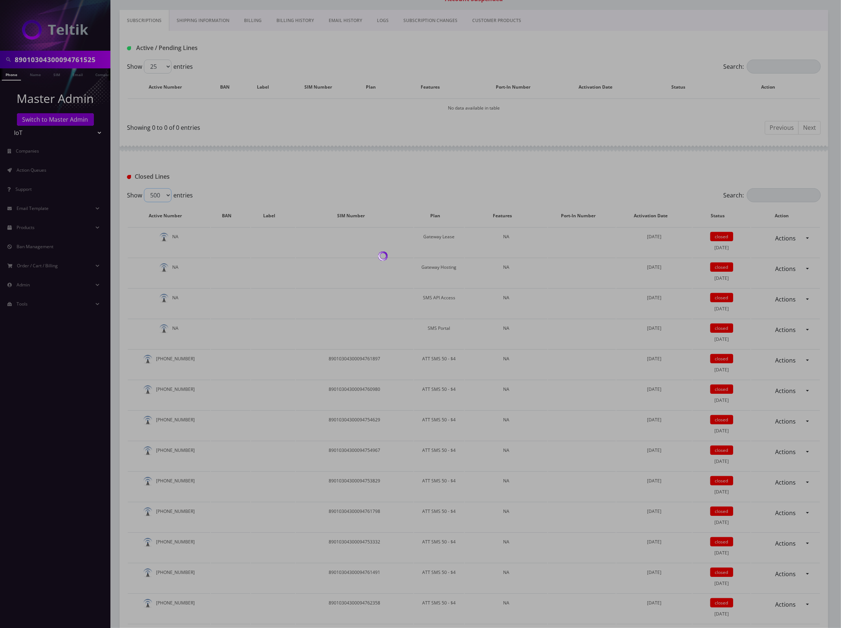
scroll to position [147, 0]
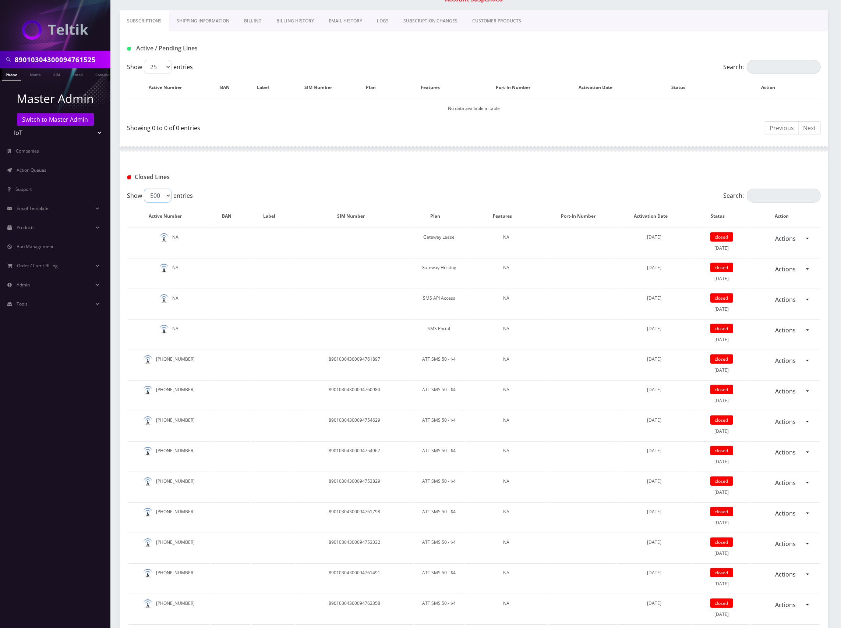
click at [163, 195] on select "25 50 100 250 500" at bounding box center [158, 196] width 28 height 14
drag, startPoint x: 149, startPoint y: 218, endPoint x: 212, endPoint y: 350, distance: 146.8
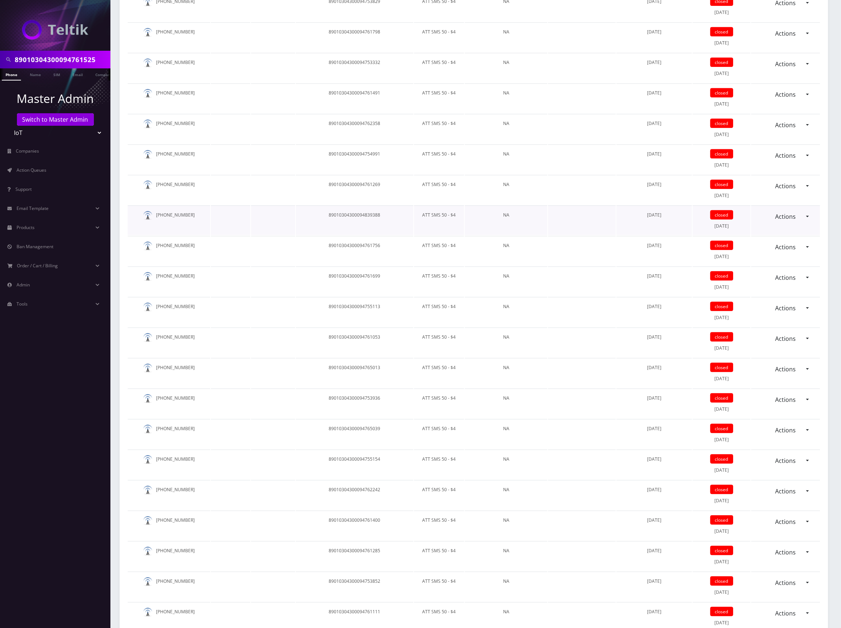
drag, startPoint x: 142, startPoint y: 358, endPoint x: 680, endPoint y: 429, distance: 543.1
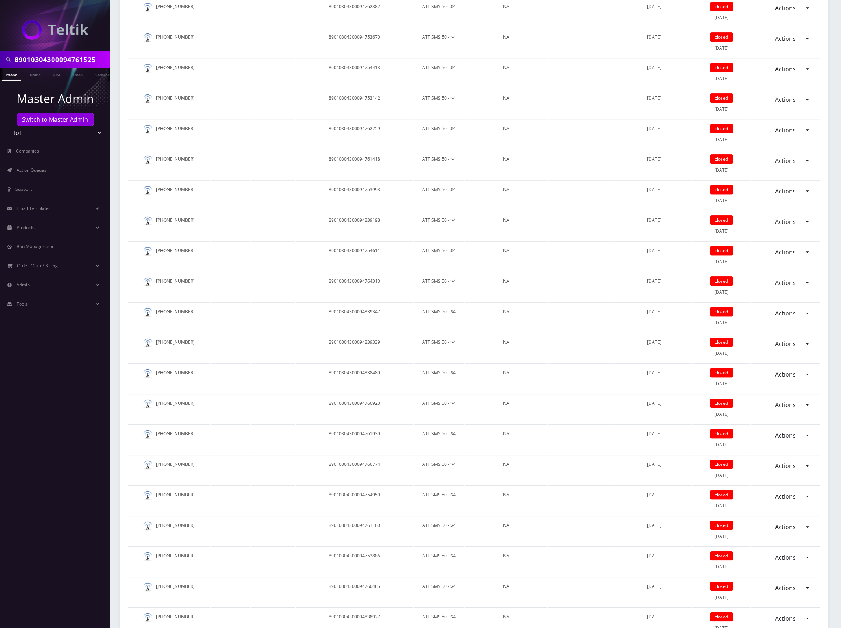
scroll to position [15015, 0]
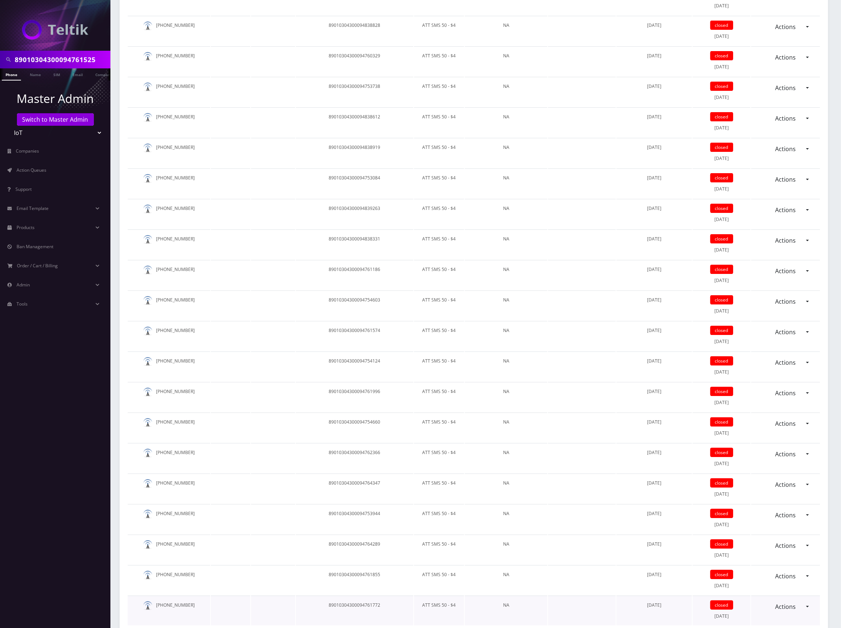
click at [812, 600] on div "Actions Reopen" at bounding box center [785, 607] width 69 height 14
copy table "Active Number BAN Label SIM Number Plan Features Port-In Number Activation Date…"
click at [790, 628] on link "2" at bounding box center [791, 636] width 13 height 14
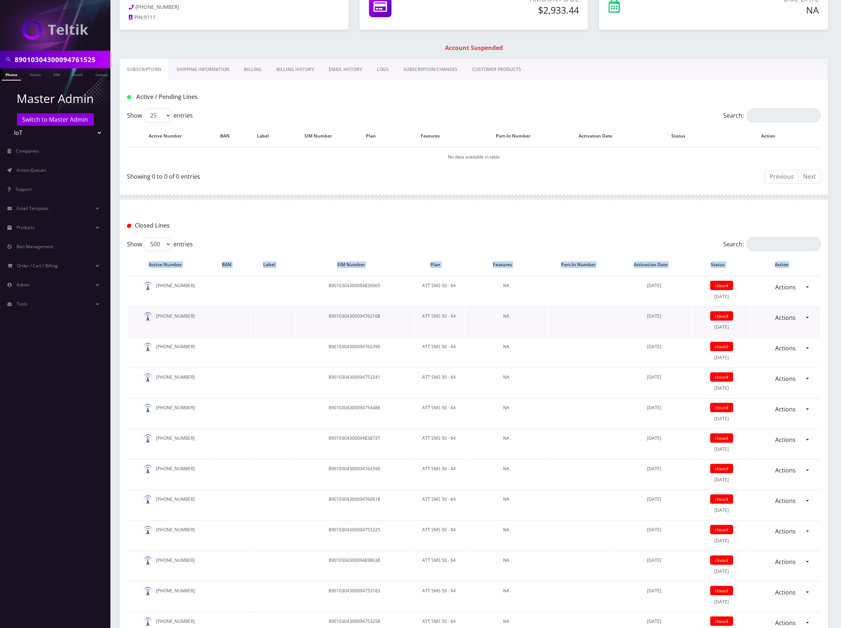
scroll to position [98, 0]
click at [561, 221] on div "Closed Lines" at bounding box center [473, 226] width 704 height 12
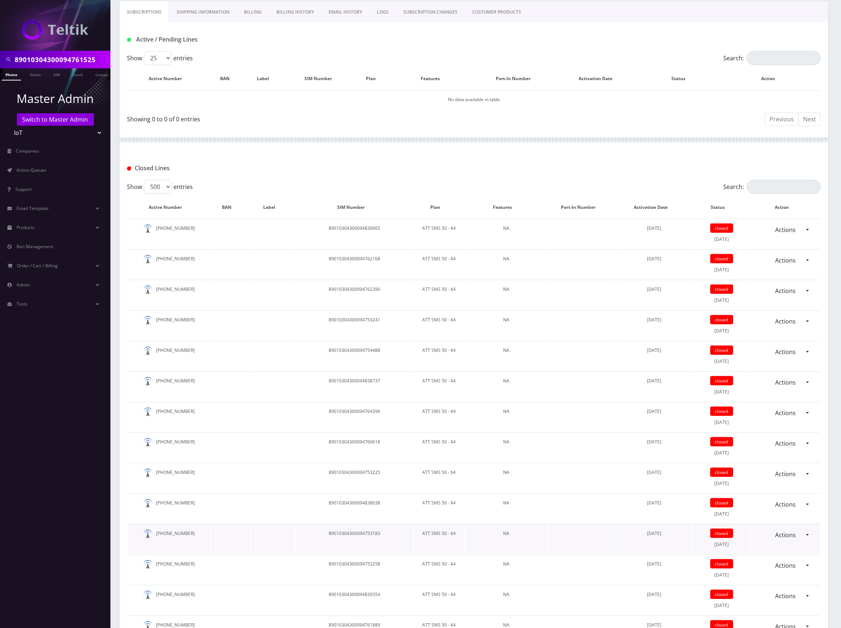
scroll to position [294, 0]
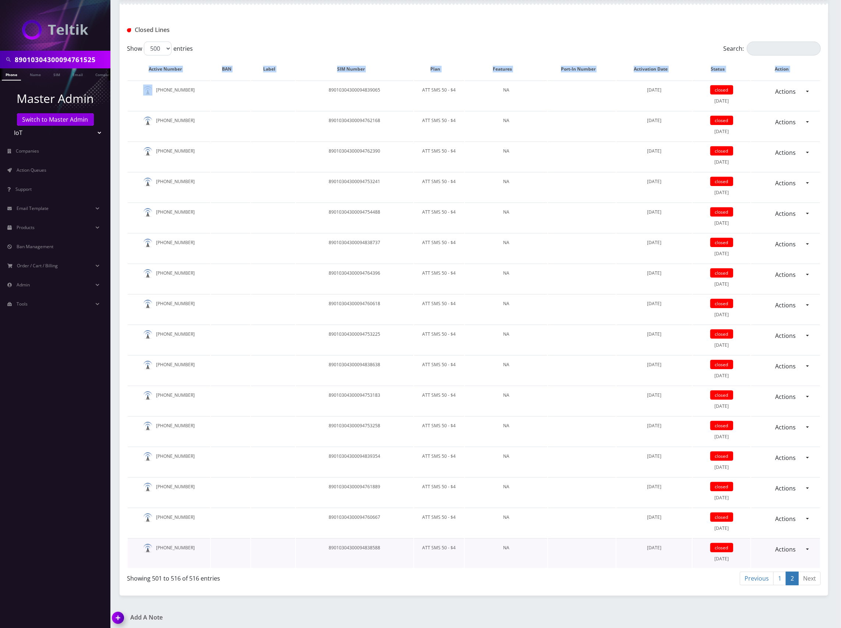
drag, startPoint x: 143, startPoint y: 286, endPoint x: 812, endPoint y: 558, distance: 721.6
click at [812, 558] on tbody "947-270-1103 89010304300094839065 ATT SMS 50 - $4 NA February 04, 2025 closed M…" at bounding box center [474, 325] width 692 height 488
copy table "Active Number BAN Label SIM Number Plan Features Port-In Number Activation Date…"
click at [70, 61] on input "89010304300094761525" at bounding box center [62, 60] width 94 height 14
paste input "107874406"
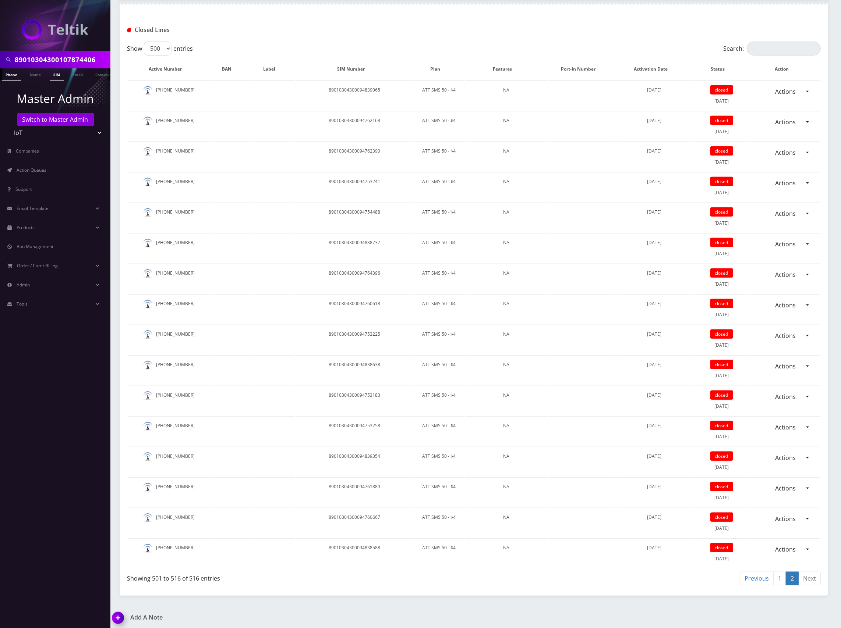
type input "89010304300107874406"
click at [58, 75] on link "SIM" at bounding box center [57, 74] width 14 height 12
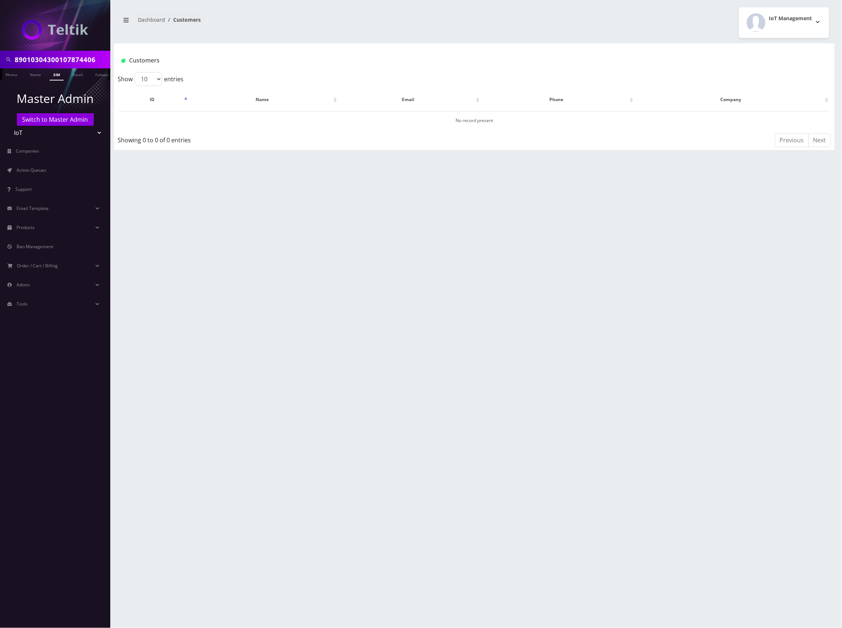
click at [78, 58] on input "89010304300107874406" at bounding box center [62, 60] width 94 height 14
click at [77, 65] on input "89010304300107874406" at bounding box center [62, 60] width 94 height 14
paste input "3300113576228"
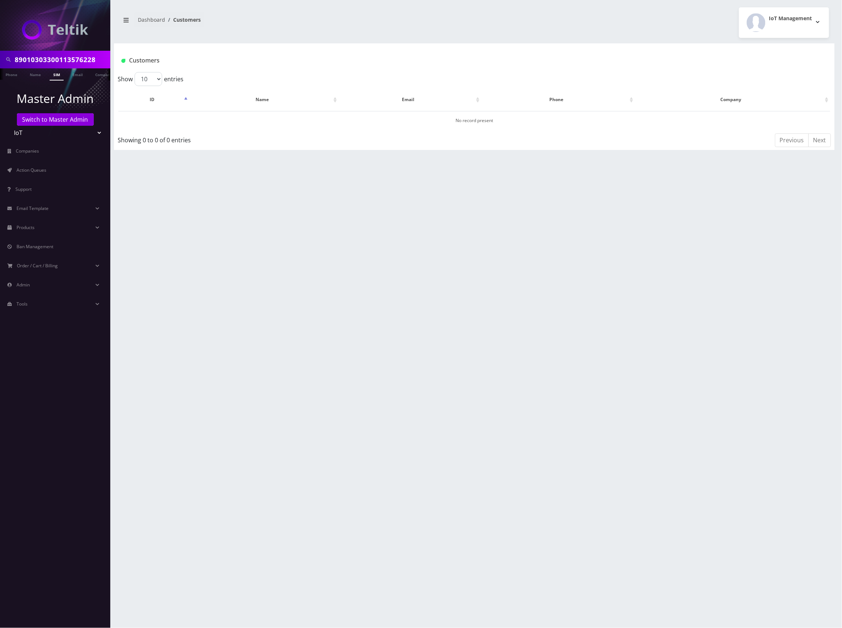
type input "89010303300113576228"
click at [60, 74] on link "SIM" at bounding box center [57, 74] width 14 height 12
click at [55, 117] on link "Switch to Master Admin" at bounding box center [55, 119] width 77 height 13
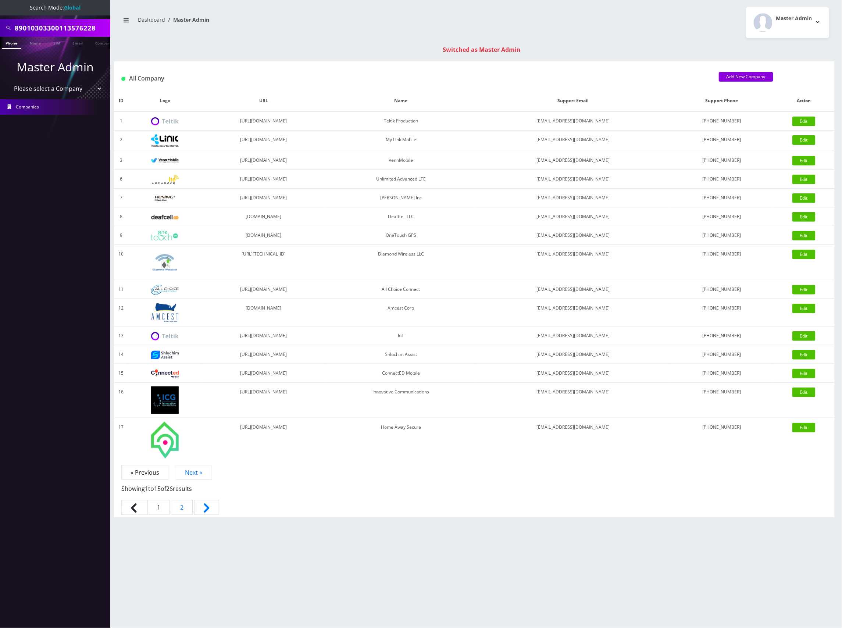
click at [76, 25] on input "89010303300113576228" at bounding box center [62, 28] width 94 height 14
click at [57, 40] on link "SIM" at bounding box center [57, 43] width 14 height 12
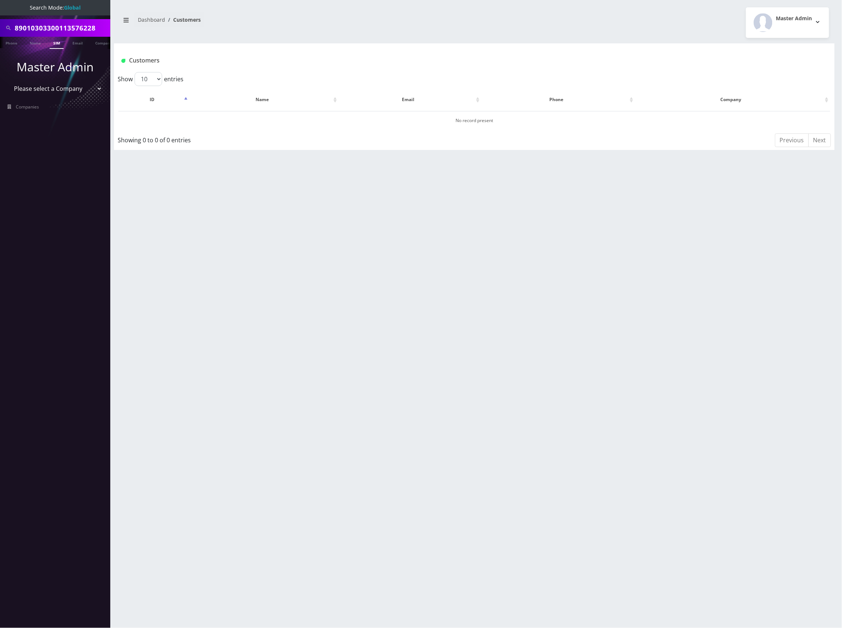
click at [59, 25] on input "89010303300113576228" at bounding box center [62, 28] width 94 height 14
paste input "4300107874406"
type input "89010304300107874406"
click at [53, 43] on link "SIM" at bounding box center [57, 43] width 14 height 12
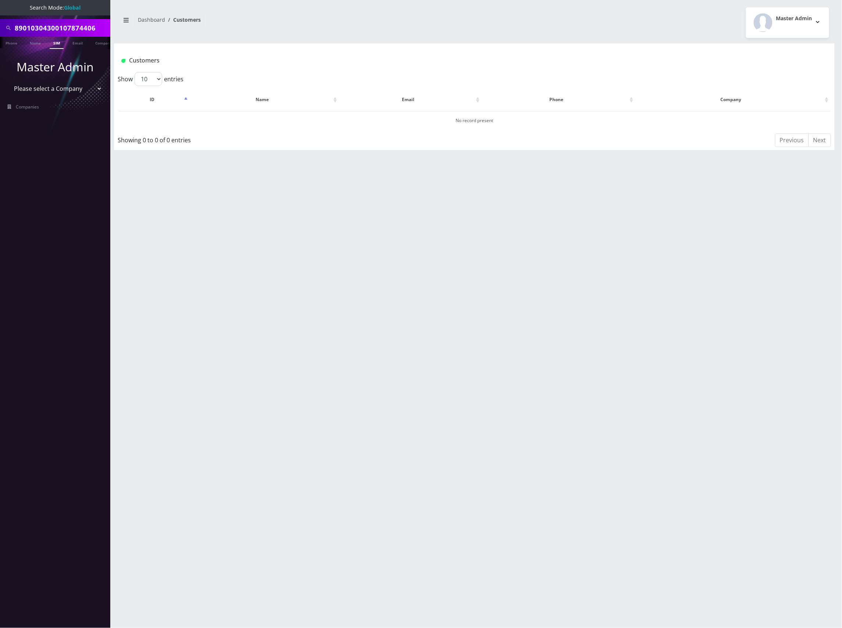
click at [53, 21] on input "89010304300107874406" at bounding box center [62, 28] width 94 height 14
paste input "3300113800305"
type input "89010303300113800305"
click at [58, 46] on link "SIM" at bounding box center [57, 43] width 14 height 12
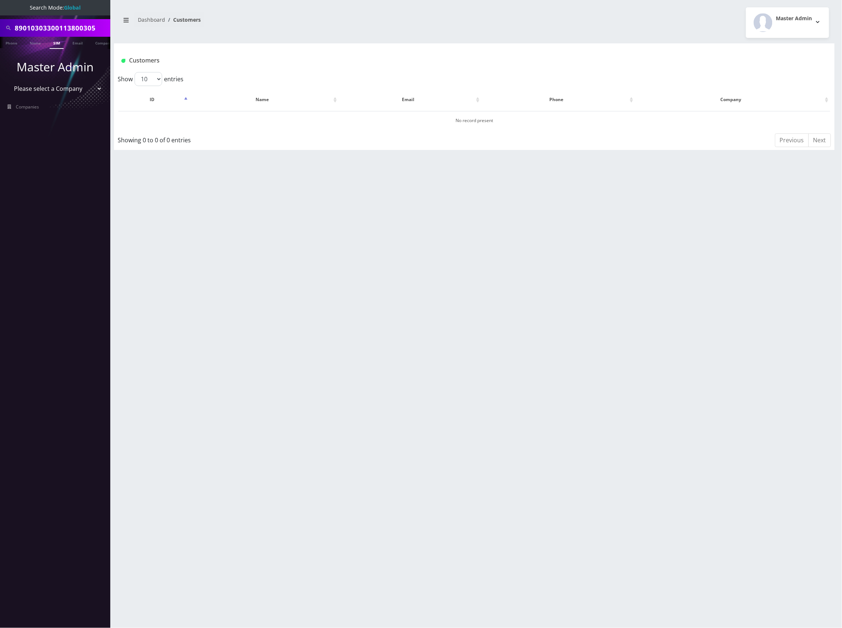
scroll to position [0, 4]
click at [70, 25] on input "89010303300113800305" at bounding box center [62, 28] width 94 height 14
paste input "4300124013939"
type input "89010304300124013939"
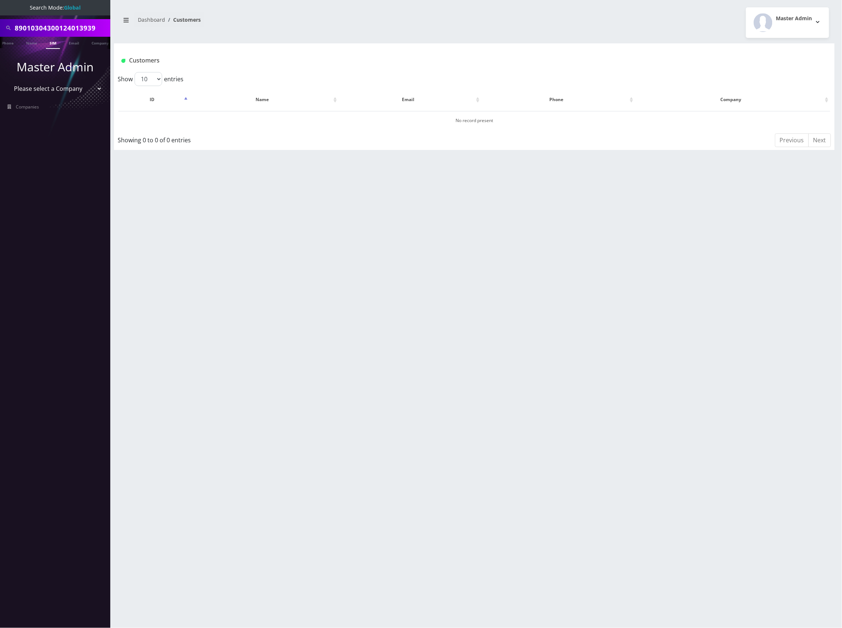
click at [52, 43] on link "SIM" at bounding box center [53, 43] width 14 height 12
click at [47, 28] on input "89010304300124013939" at bounding box center [62, 28] width 94 height 14
paste input "07874307"
type input "89010304300107874307"
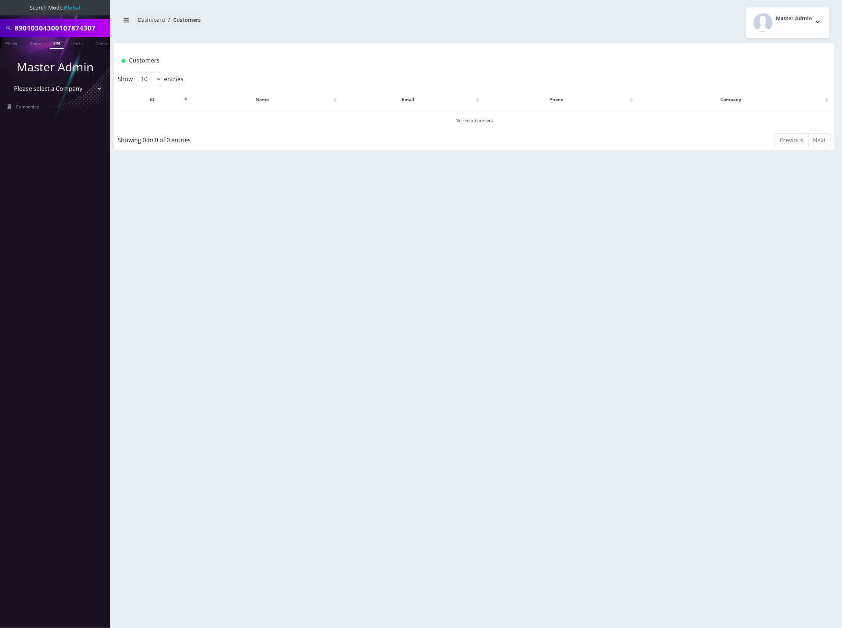
click at [53, 43] on link "SIM" at bounding box center [57, 43] width 14 height 12
click at [56, 25] on input "89010304300107874307" at bounding box center [62, 28] width 94 height 14
paste input "3300113795760"
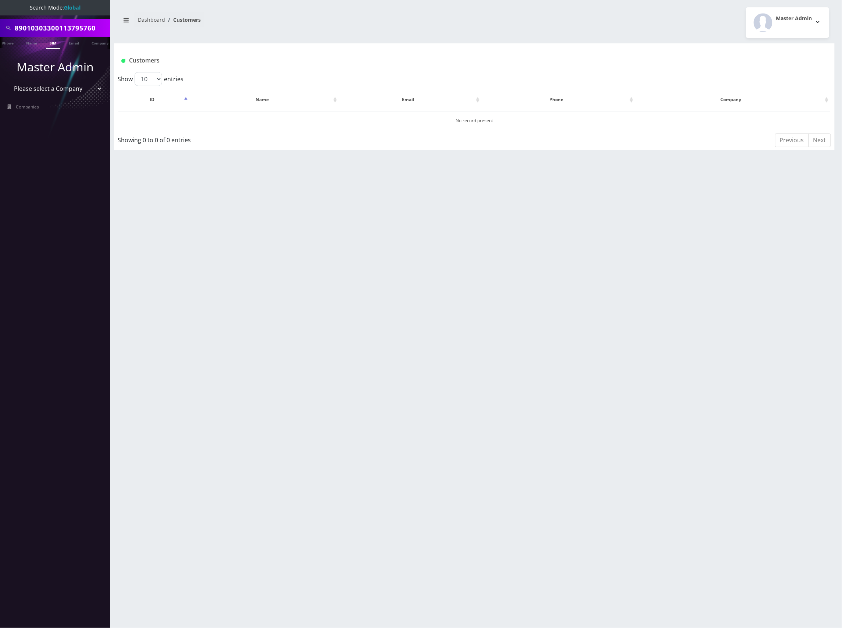
type input "89010303300113795760"
click at [54, 43] on link "SIM" at bounding box center [53, 43] width 14 height 12
click at [69, 23] on input "89010303300113795760" at bounding box center [62, 28] width 94 height 14
click at [68, 23] on input "89010303300113795760" at bounding box center [62, 28] width 94 height 14
paste input "4300124013392"
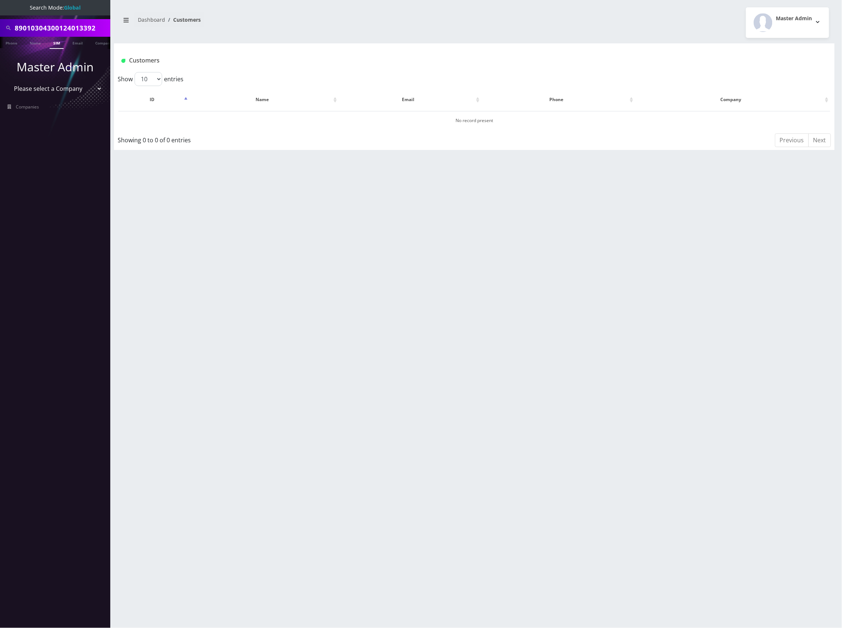
type input "89010304300124013392"
click at [53, 44] on link "SIM" at bounding box center [57, 43] width 14 height 12
click at [67, 25] on input "89010304300124013392" at bounding box center [62, 28] width 94 height 14
paste input "094761095"
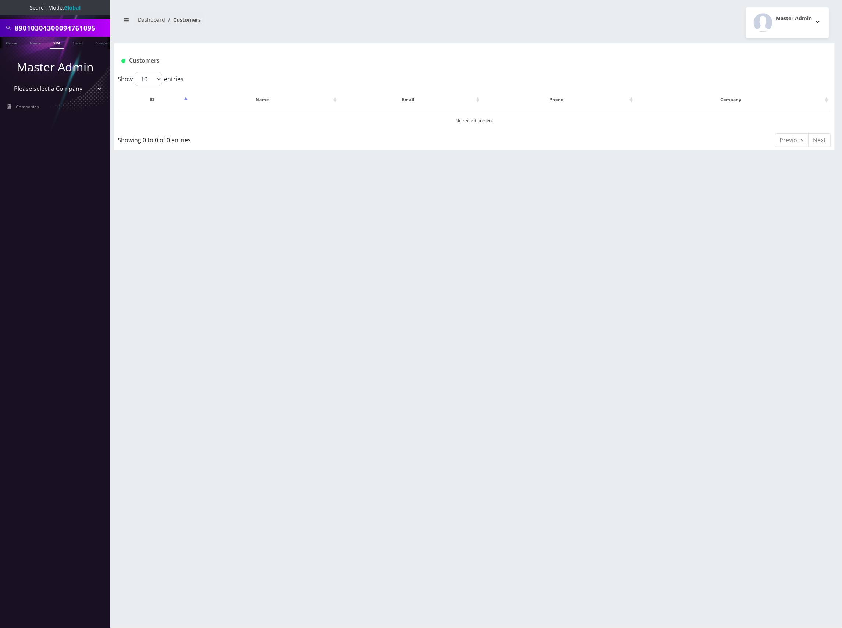
type input "89010304300094761095"
click at [59, 43] on link "SIM" at bounding box center [57, 43] width 14 height 12
drag, startPoint x: 267, startPoint y: 122, endPoint x: 230, endPoint y: 123, distance: 36.8
click at [230, 123] on td "[PERSON_NAME]" at bounding box center [247, 120] width 114 height 19
click at [243, 121] on button "[PERSON_NAME]" at bounding box center [247, 120] width 46 height 10
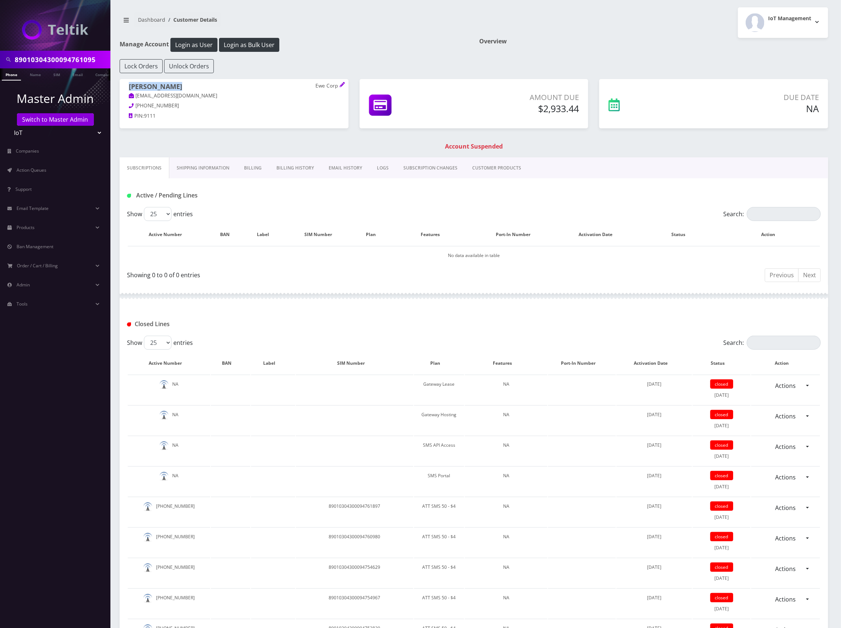
drag, startPoint x: 182, startPoint y: 86, endPoint x: 126, endPoint y: 88, distance: 55.9
click at [126, 88] on div "Ashley Kahler Ewe Corp kahlerashley6@gmail.com +38163543777 PIN: 9111" at bounding box center [234, 102] width 229 height 47
click at [204, 96] on p "kahlerashley6@gmail.com" at bounding box center [234, 96] width 210 height 8
drag, startPoint x: 202, startPoint y: 97, endPoint x: 127, endPoint y: 90, distance: 75.1
click at [127, 90] on div "Ashley Kahler Ewe Corp kahlerashley6@gmail.com +38163543777 PIN: 9111" at bounding box center [234, 102] width 229 height 47
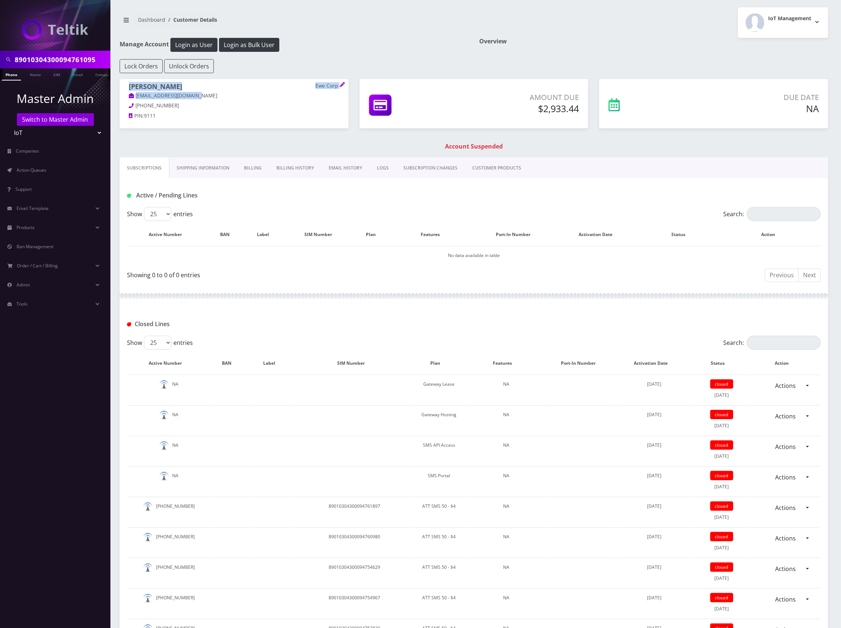
copy span "Ashley Kahler Ewe Corp kahlerashley6@gmail.com"
click at [46, 169] on span "Action Queues" at bounding box center [32, 170] width 30 height 6
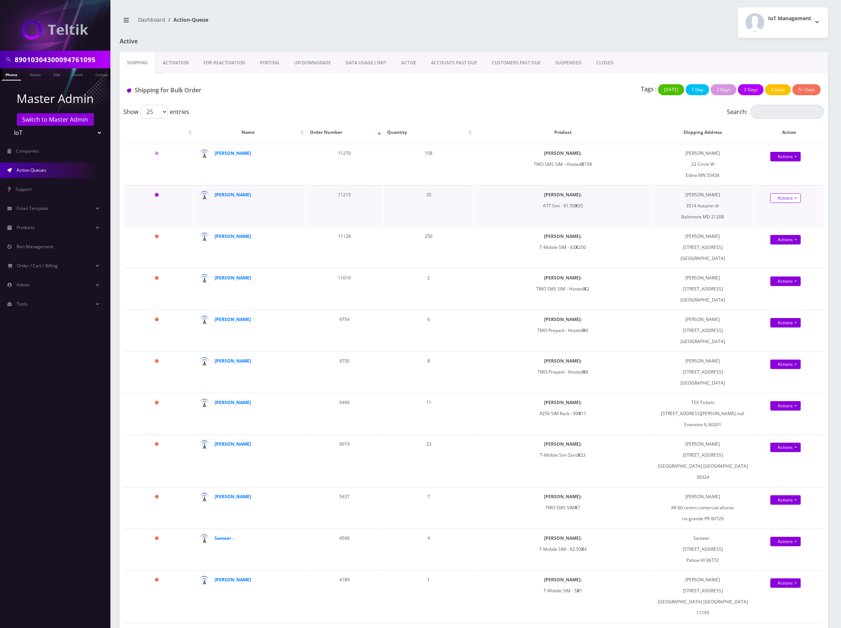
click at [791, 196] on link "Actions" at bounding box center [785, 198] width 31 height 10
click at [785, 211] on link "Shipped" at bounding box center [795, 211] width 62 height 11
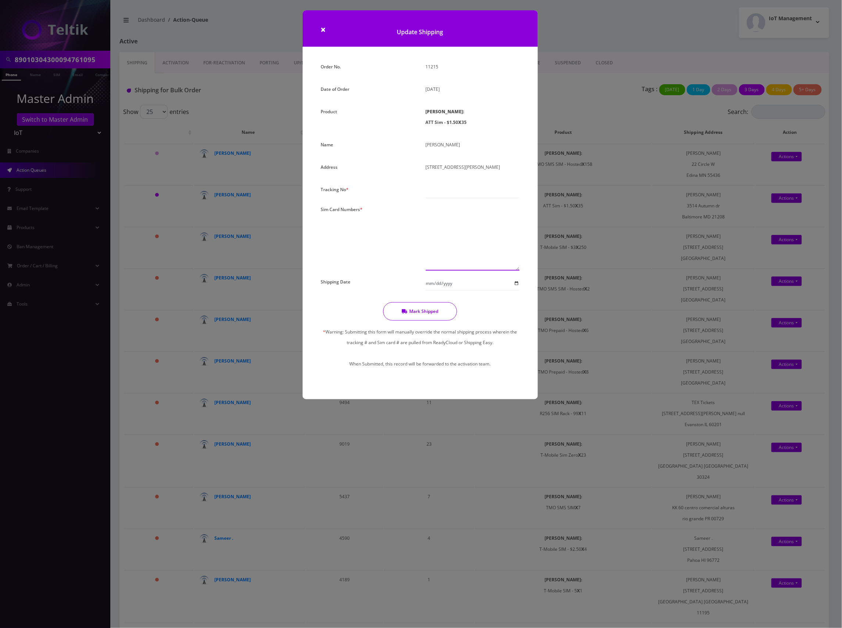
click at [452, 218] on textarea at bounding box center [473, 237] width 94 height 67
paste textarea "89010304300094761210 89010304300094838679 89010304300094761020 8901030430009476…"
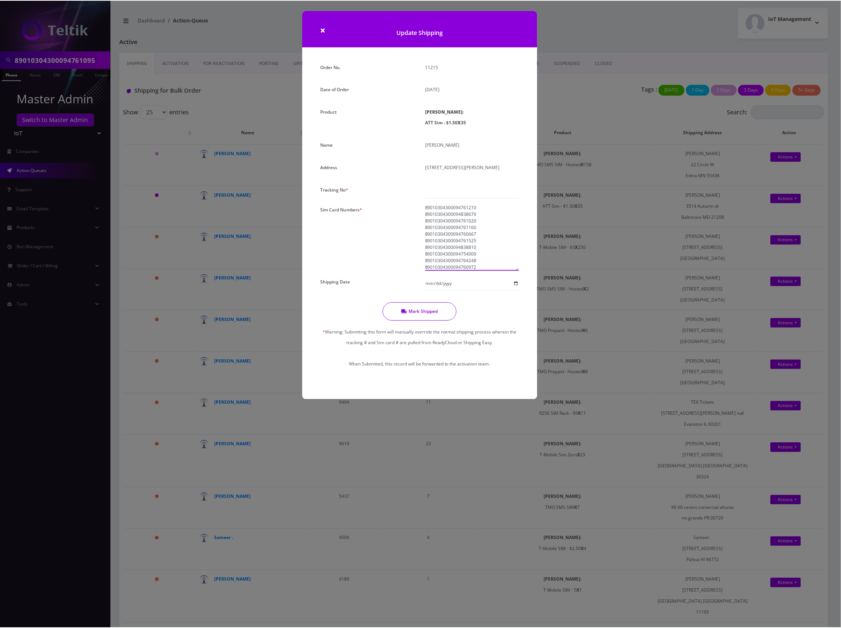
scroll to position [166, 0]
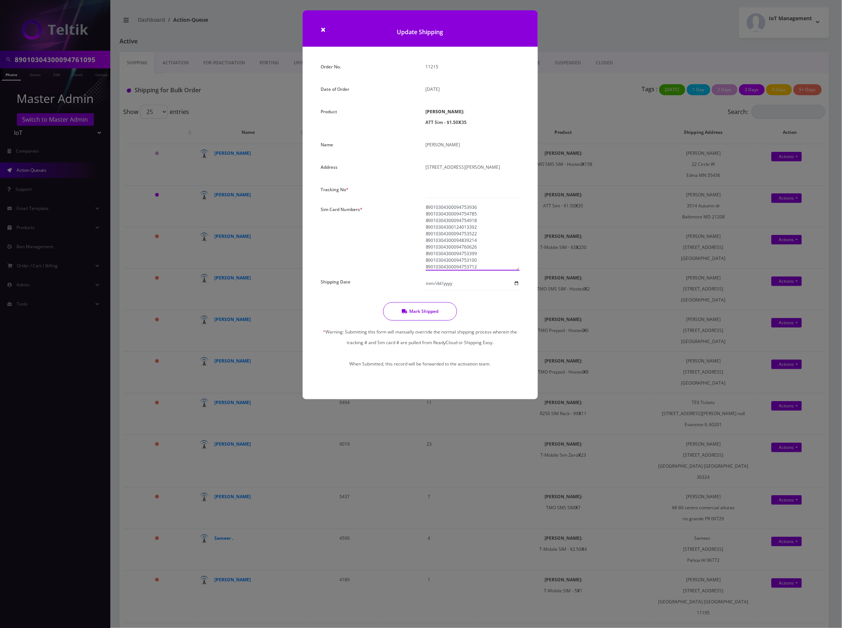
type textarea "89010304300094761210 89010304300094838679 89010304300094761020 8901030430009476…"
click at [476, 193] on input "text" at bounding box center [473, 191] width 94 height 14
paste input "883884473227"
type input "883884473227"
click at [464, 288] on input "Shipping Date" at bounding box center [473, 284] width 94 height 14
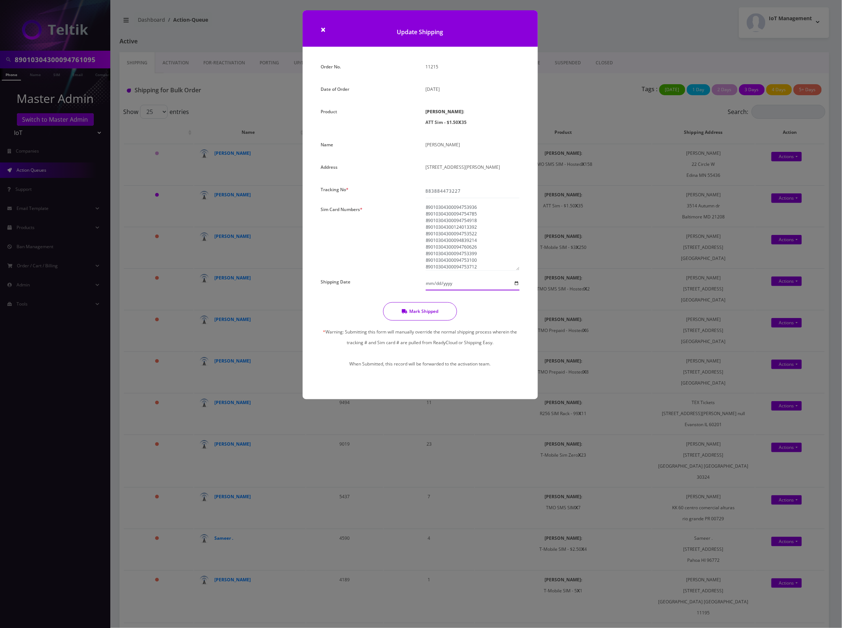
click at [517, 283] on input "Shipping Date" at bounding box center [473, 284] width 94 height 14
type input "[DATE]"
click at [424, 314] on button "Mark Shipped" at bounding box center [420, 311] width 74 height 18
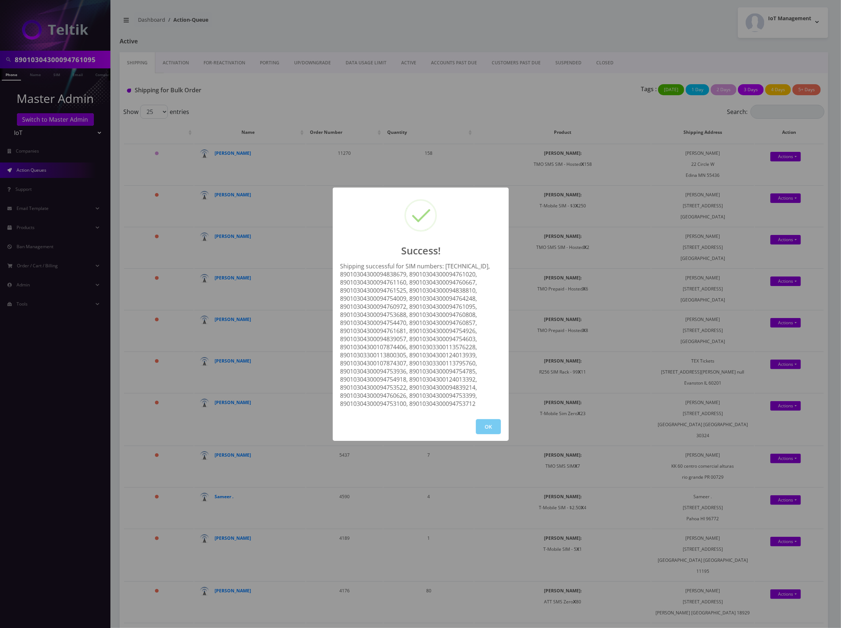
click at [483, 433] on button "OK" at bounding box center [488, 426] width 25 height 15
